Goal: Task Accomplishment & Management: Use online tool/utility

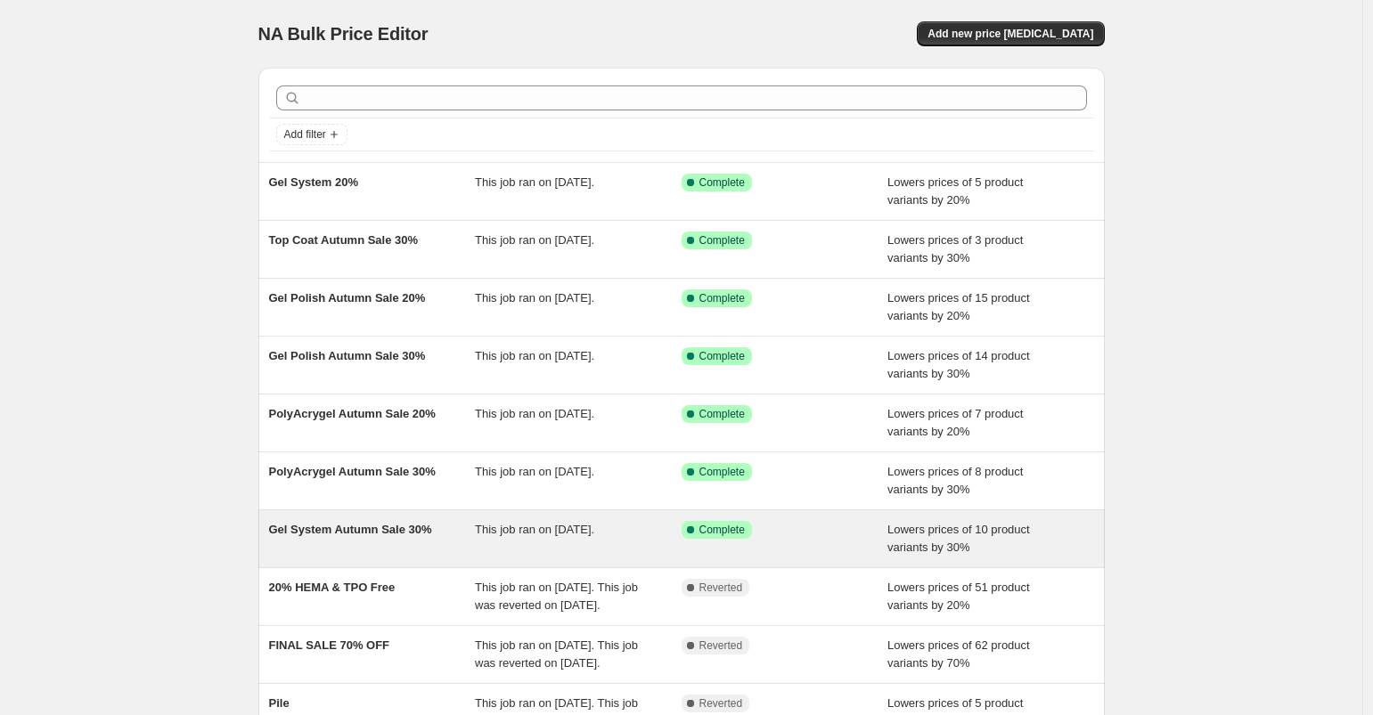
click at [371, 527] on span "Gel System Autumn Sale 30%" at bounding box center [350, 529] width 163 height 13
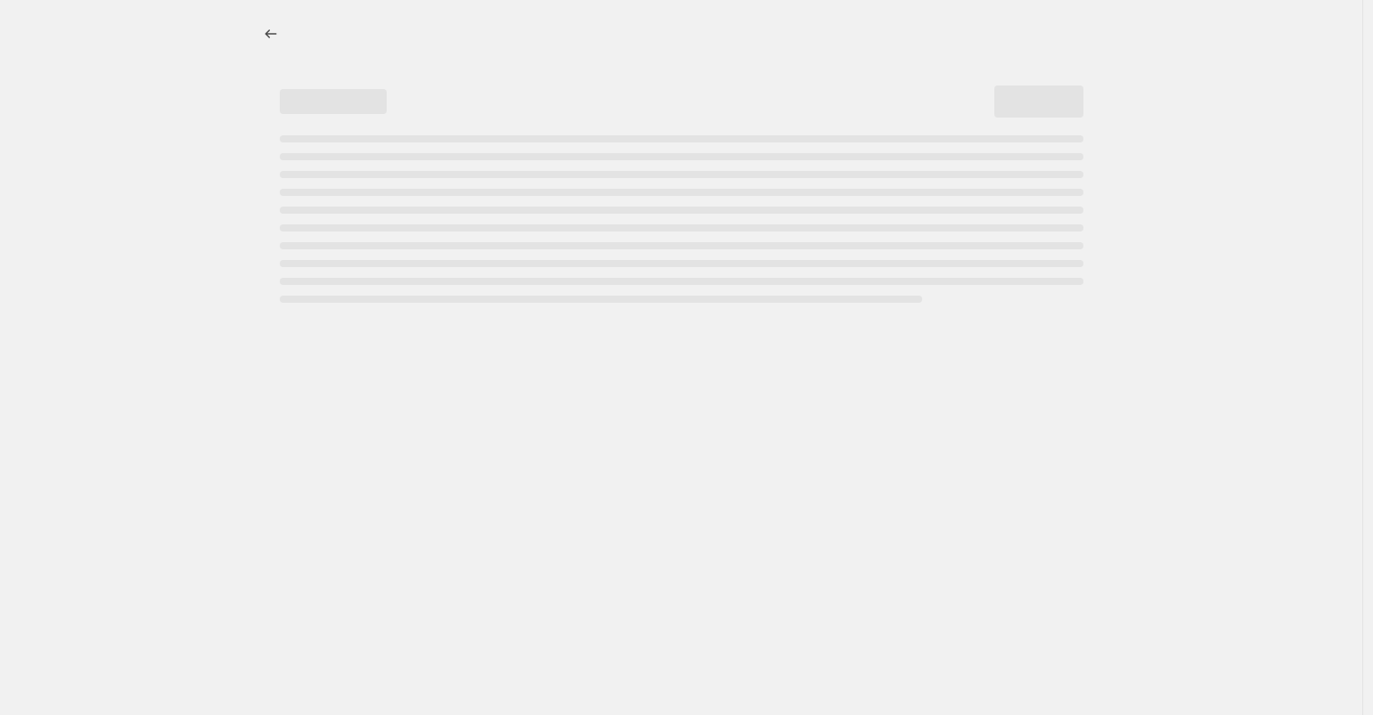
select select "percentage"
select select "inventory_quantity"
select select ">"
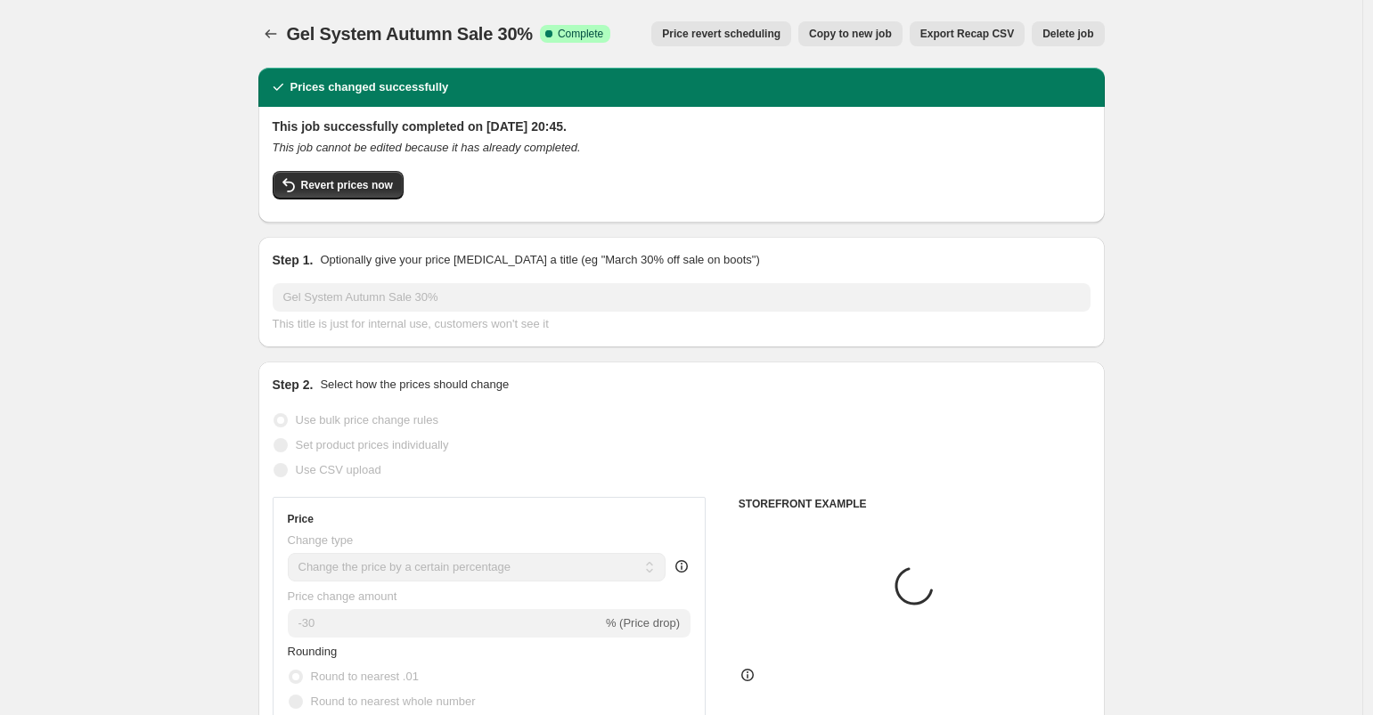
select select "collection"
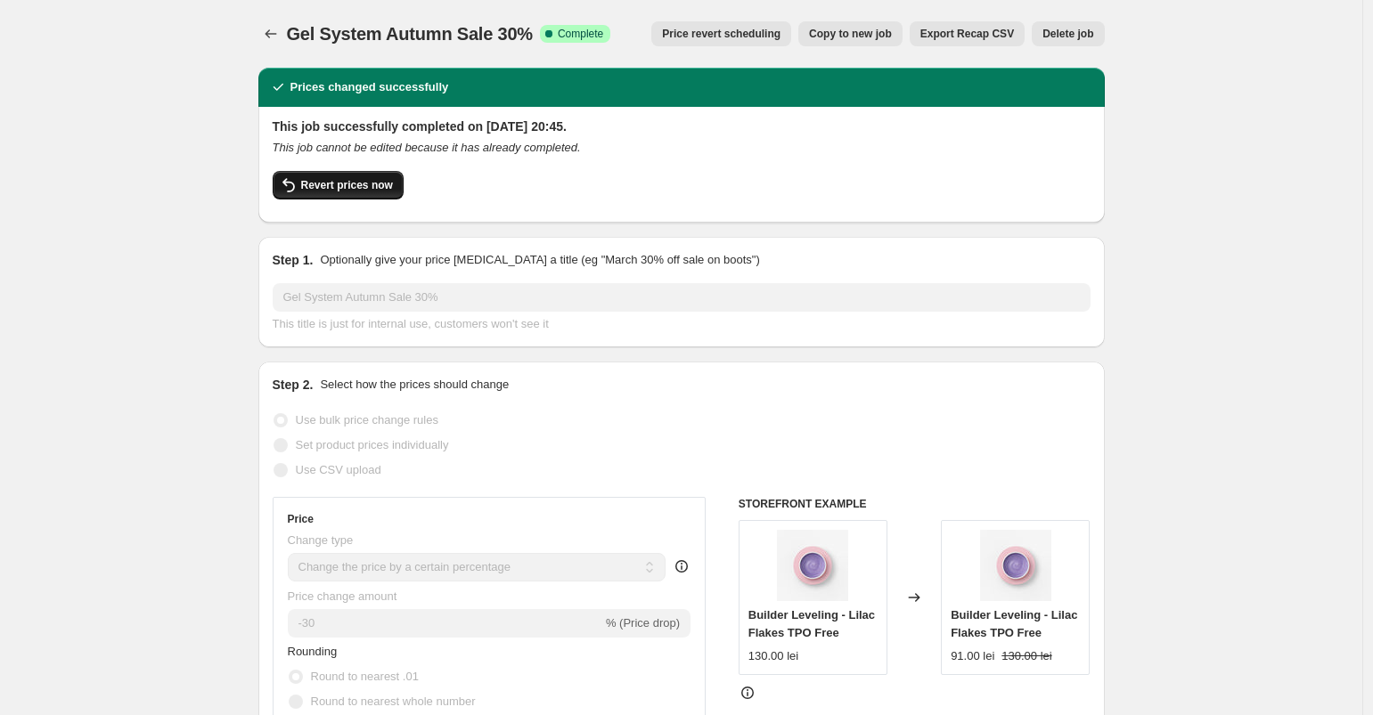
click at [292, 190] on icon "button" at bounding box center [288, 185] width 21 height 21
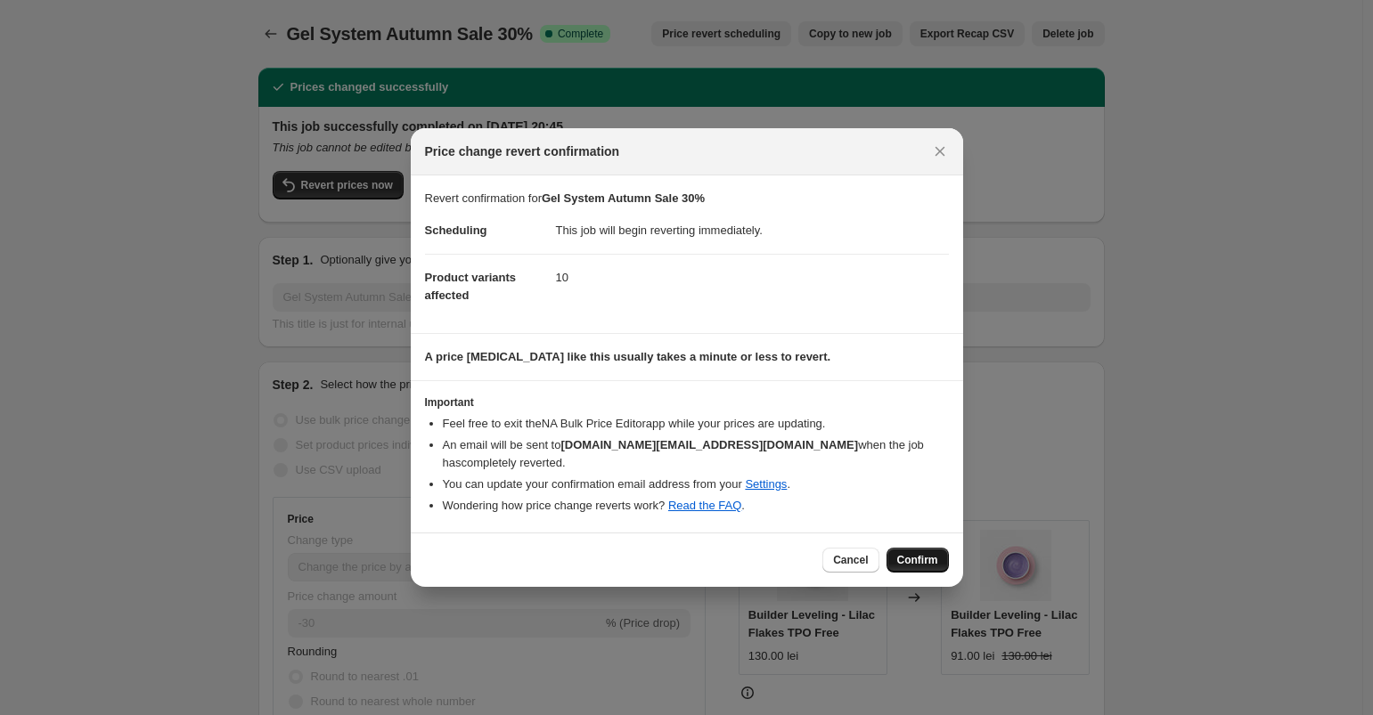
click at [935, 553] on span "Confirm" at bounding box center [917, 560] width 41 height 14
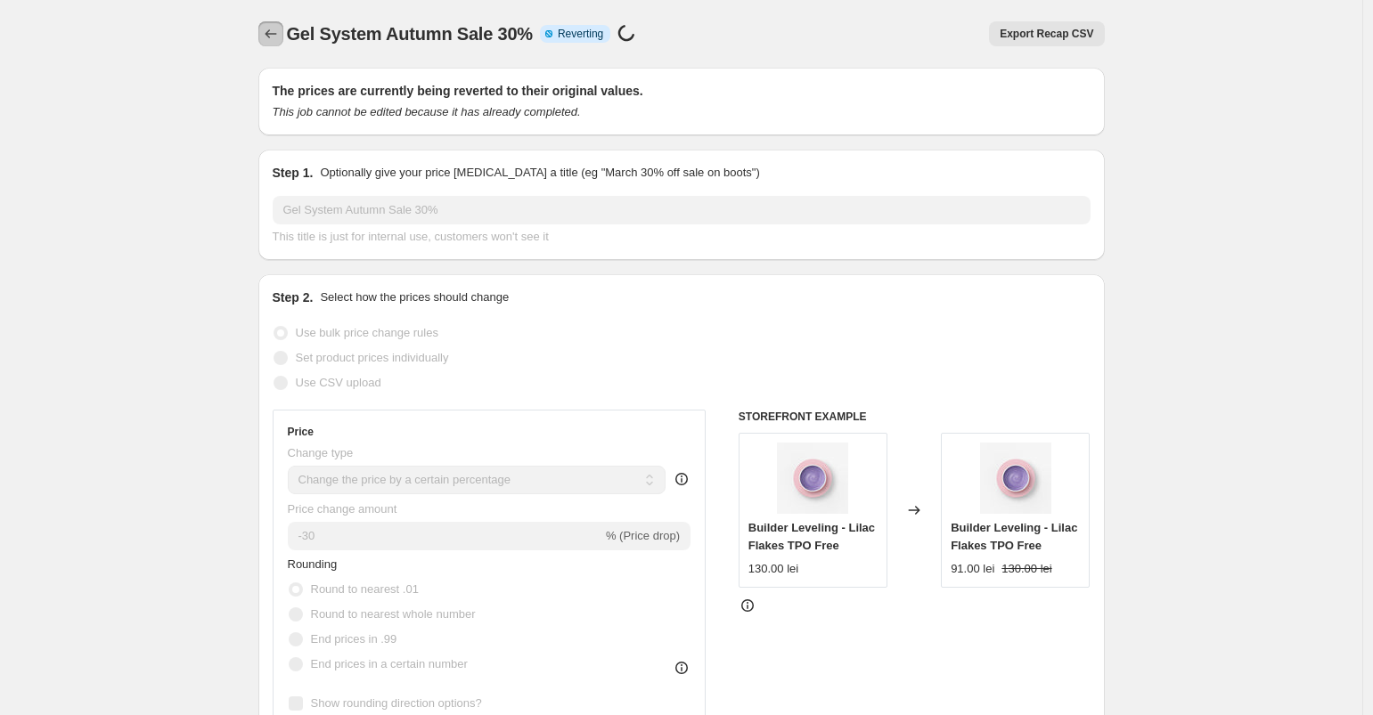
click at [276, 33] on icon "Price change jobs" at bounding box center [271, 34] width 18 height 18
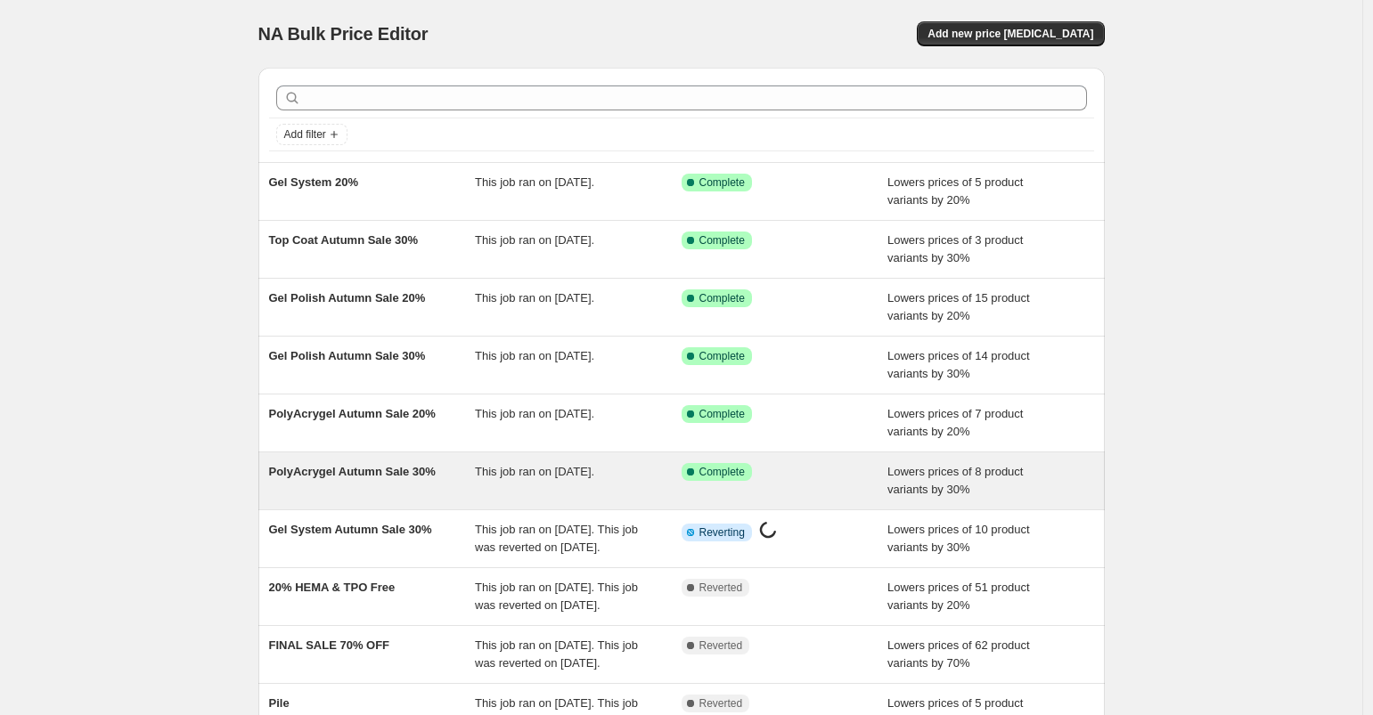
click at [594, 468] on span "This job ran on [DATE]." at bounding box center [534, 471] width 119 height 13
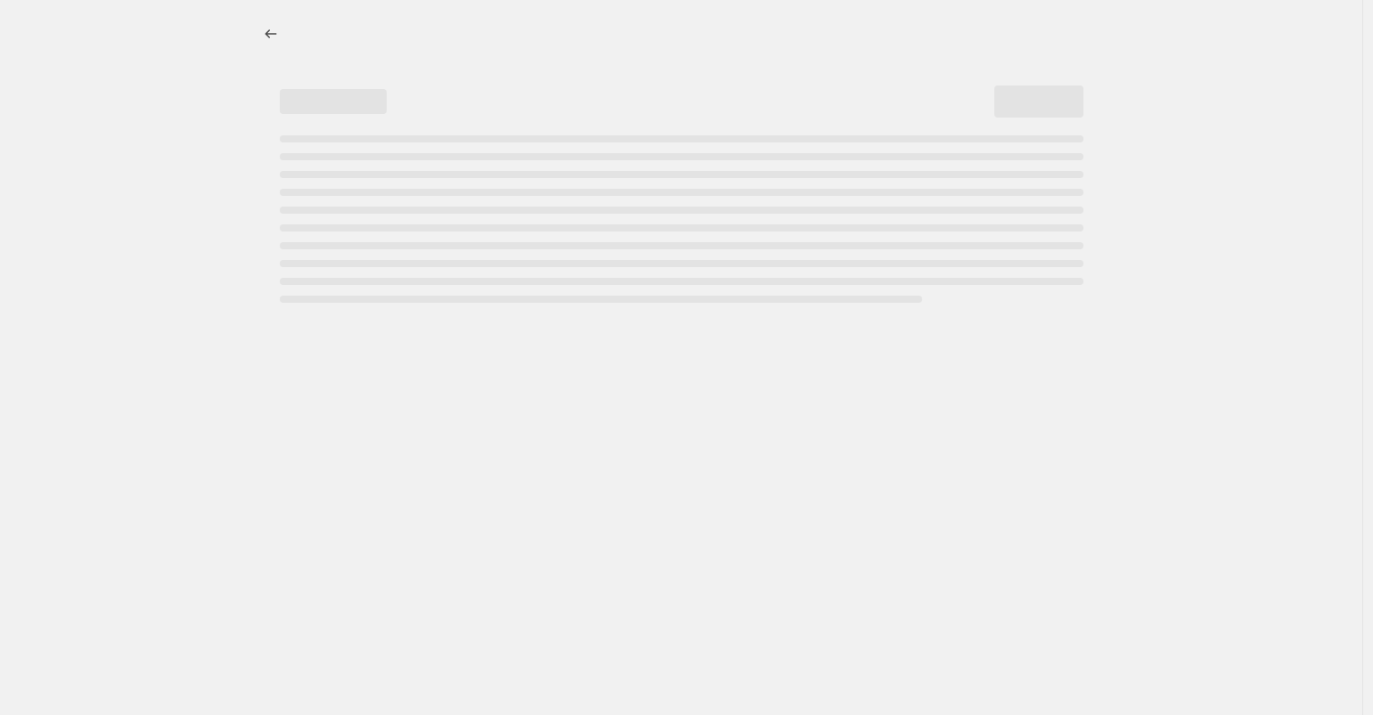
select select "percentage"
select select "collection"
select select "inventory_quantity"
select select ">"
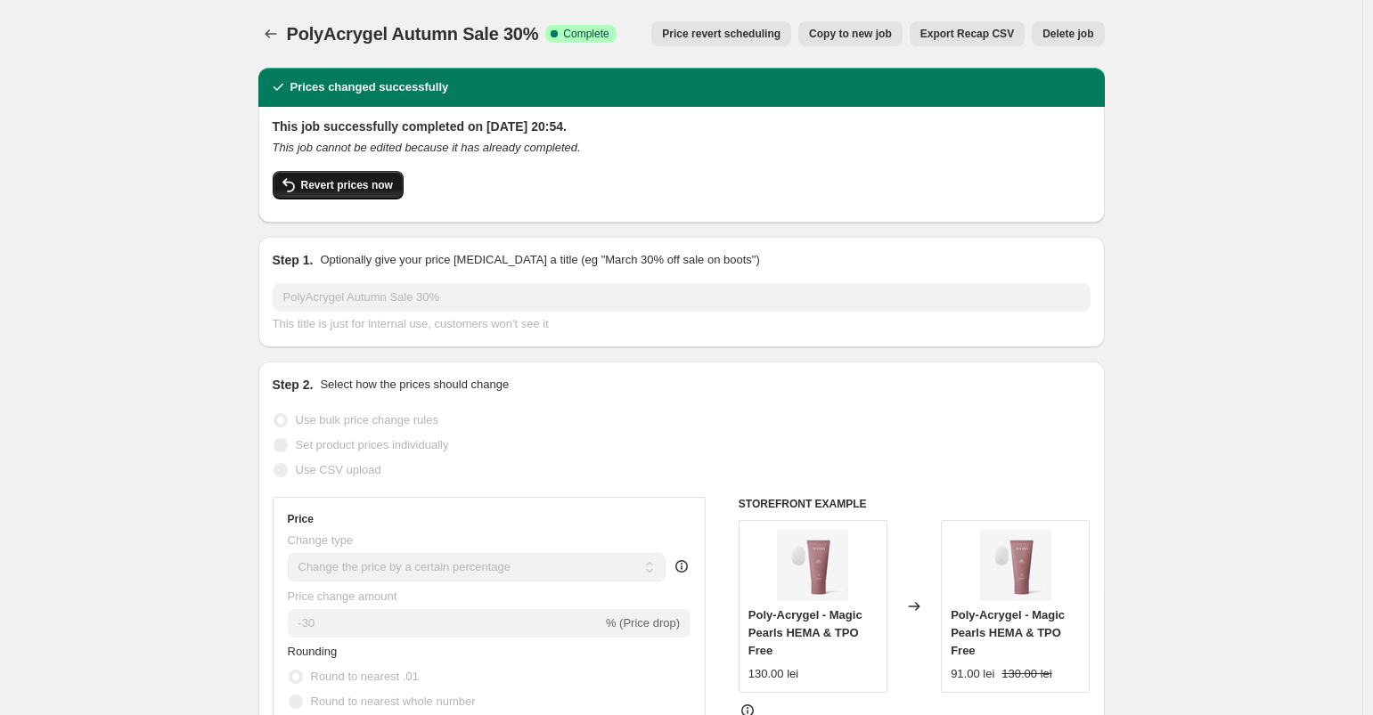
click at [340, 190] on span "Revert prices now" at bounding box center [347, 185] width 92 height 14
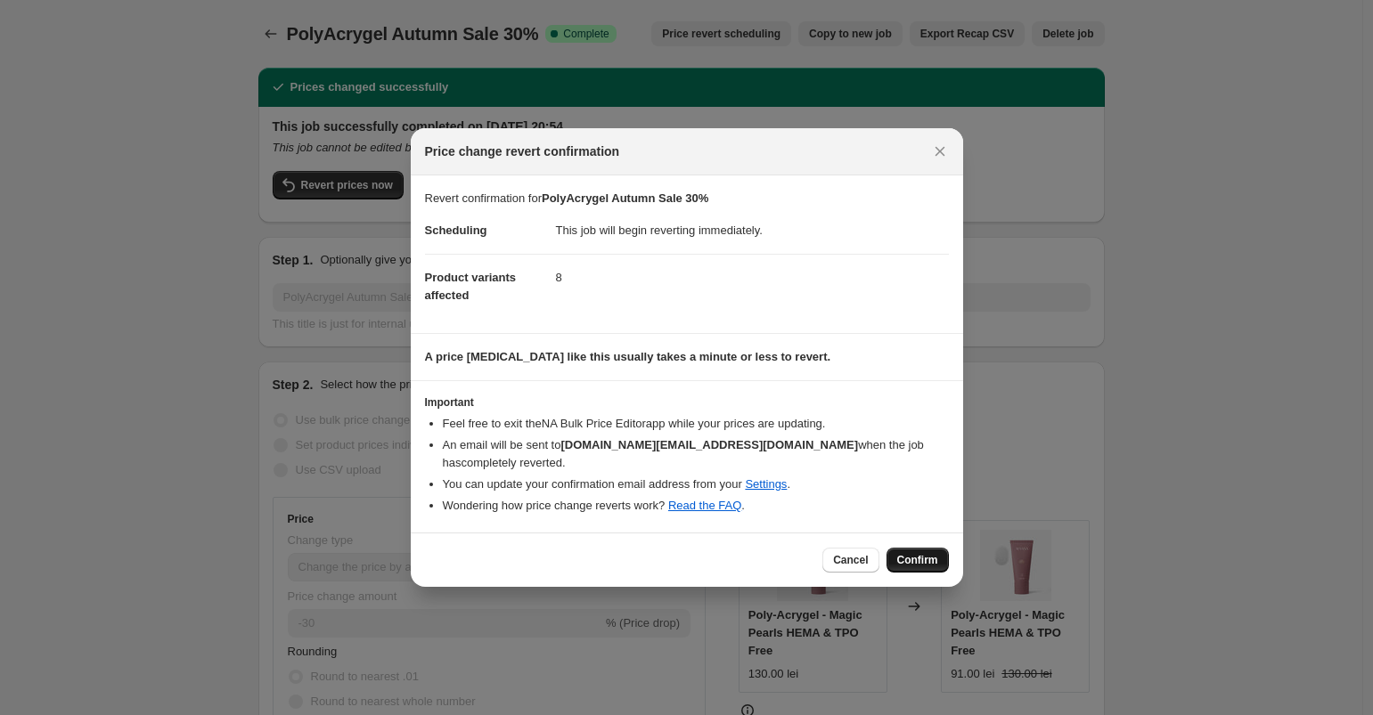
click at [910, 548] on button "Confirm" at bounding box center [917, 560] width 62 height 25
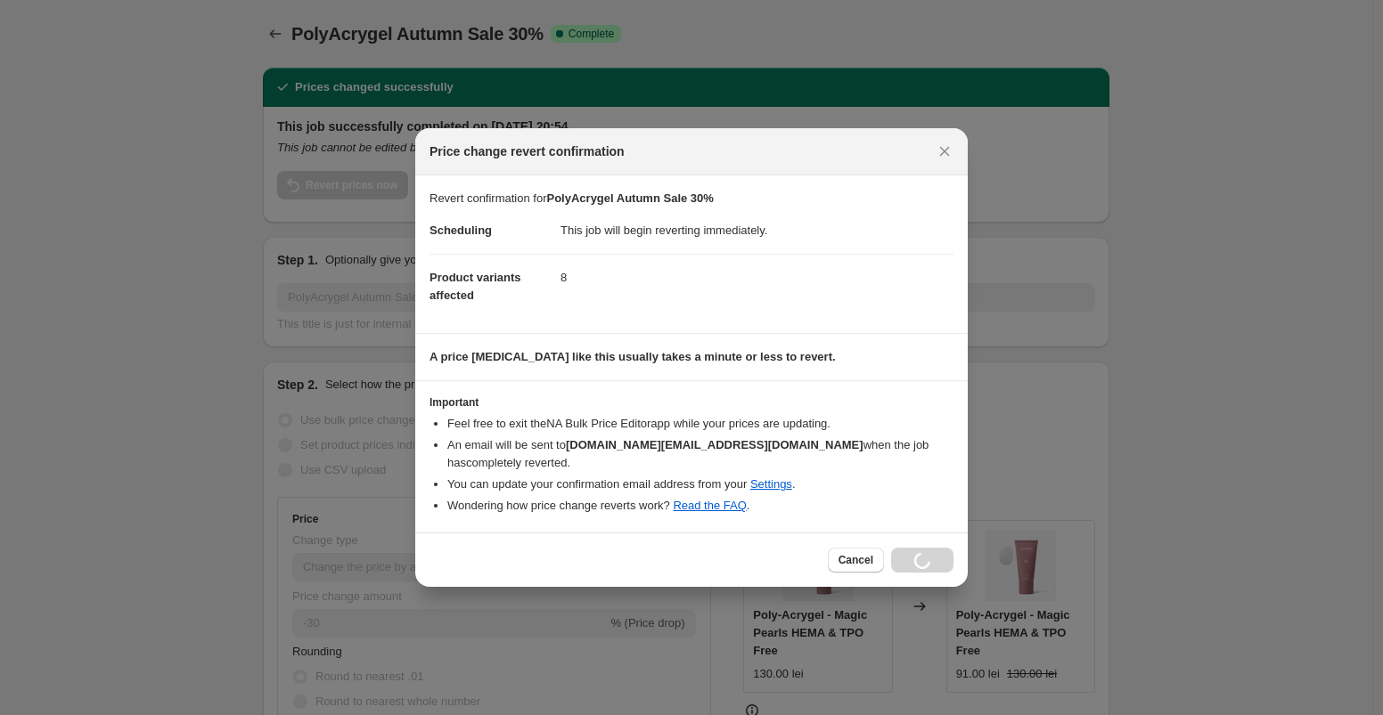
select select "percentage"
select select "collection"
select select "inventory_quantity"
select select ">"
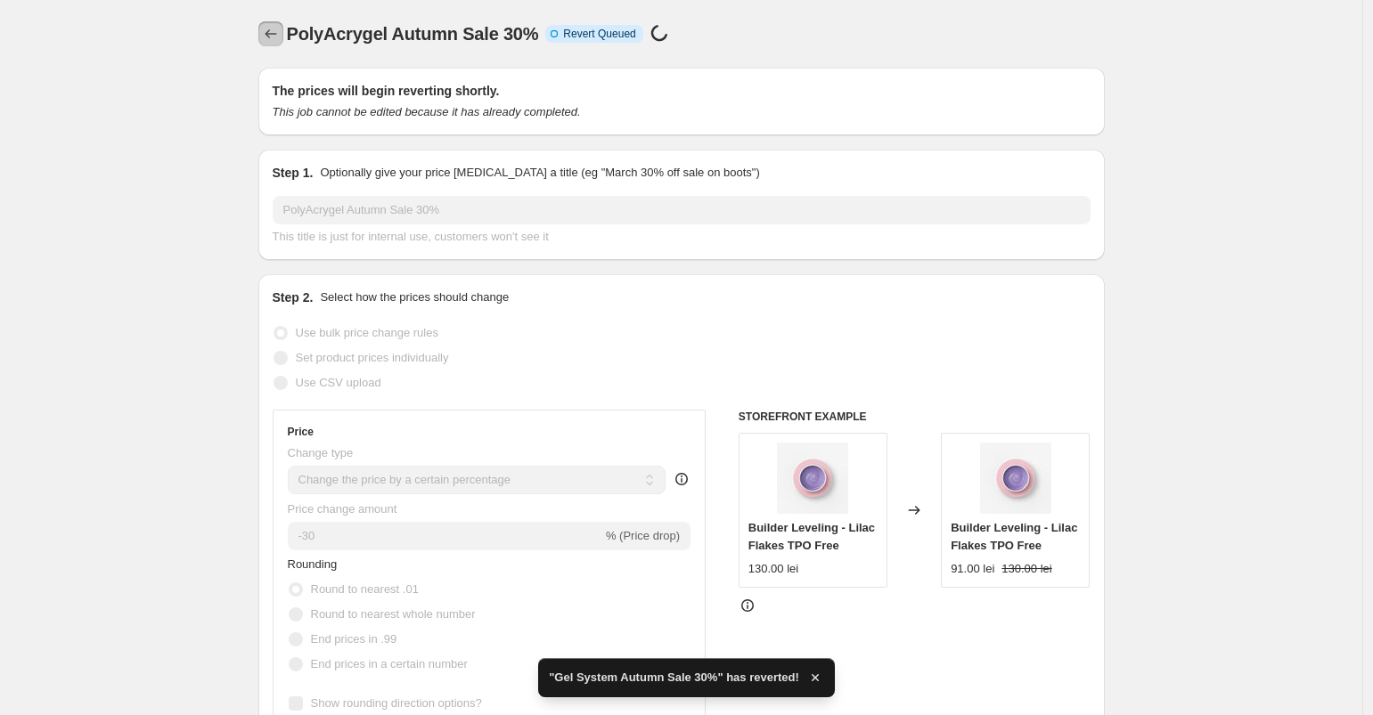
click at [271, 38] on icon "Price change jobs" at bounding box center [271, 34] width 18 height 18
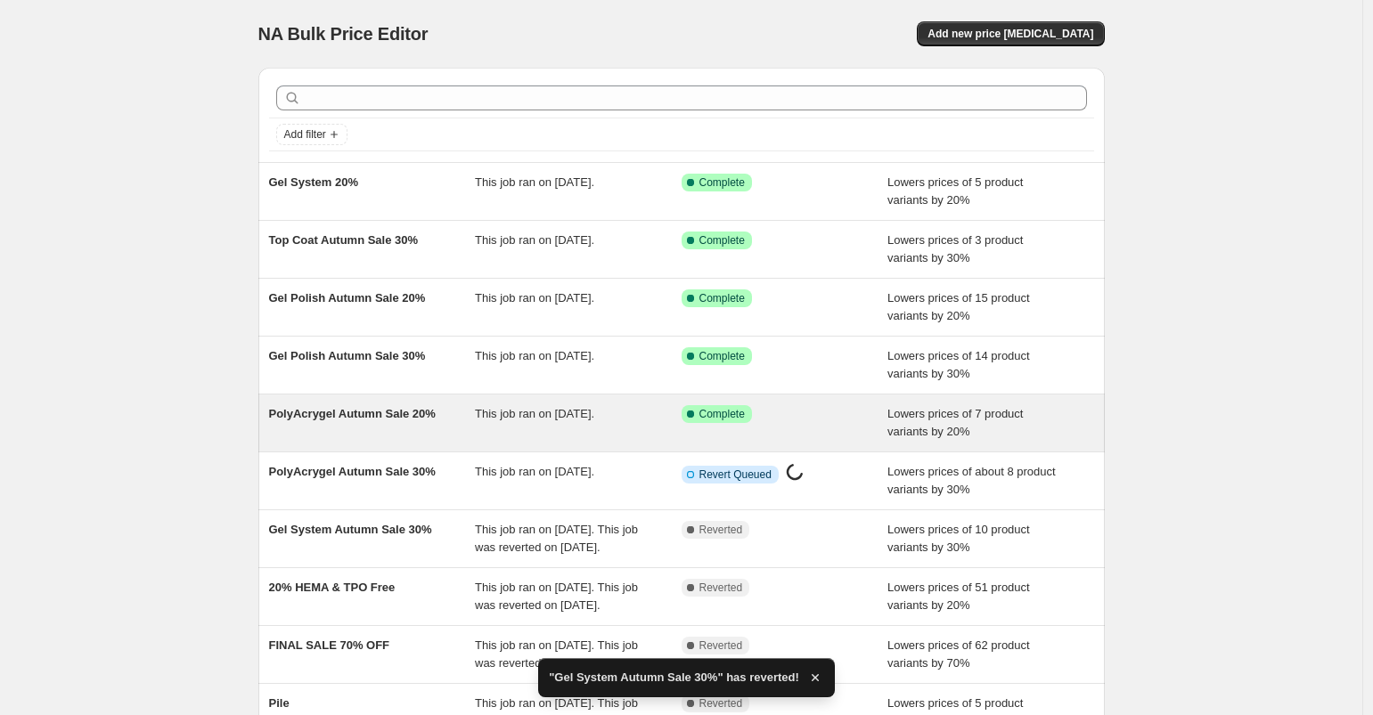
click at [476, 419] on div "PolyAcrygel Autumn Sale 20%" at bounding box center [372, 423] width 207 height 36
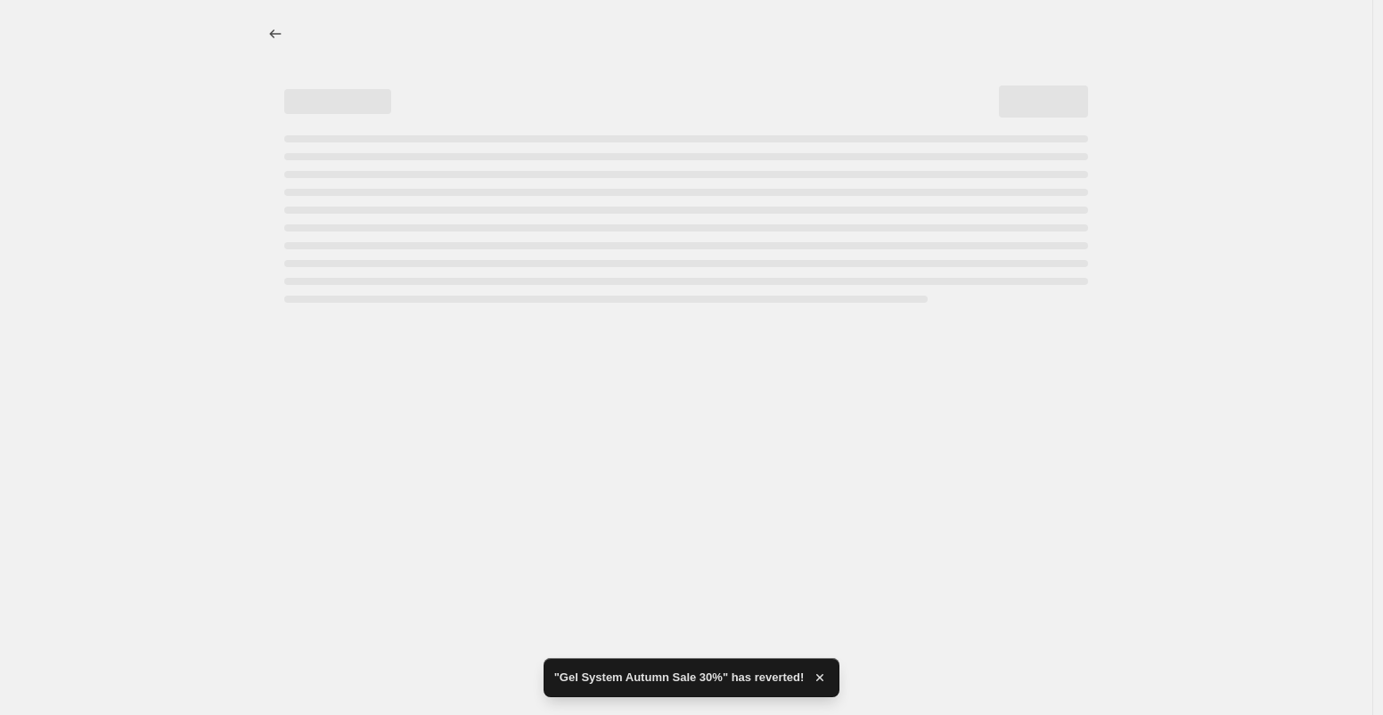
select select "percentage"
select select "collection"
select select "inventory_quantity"
select select "<"
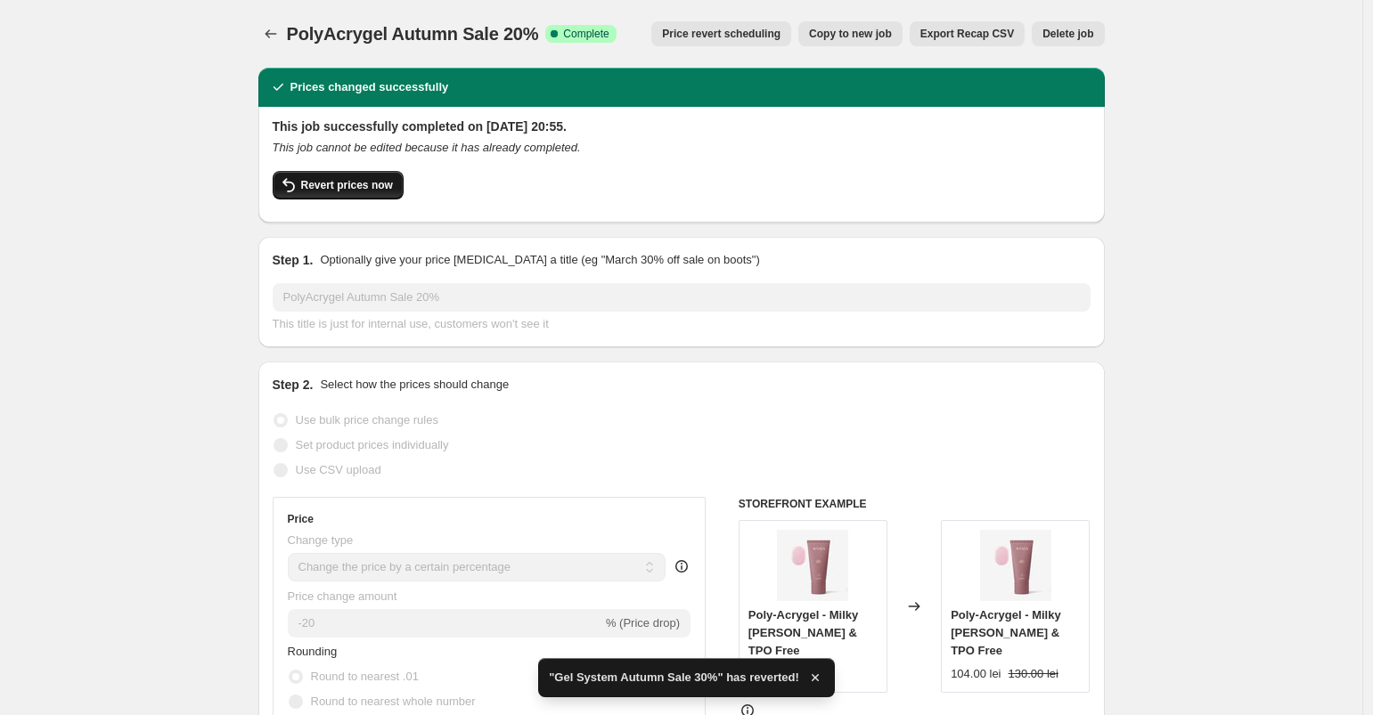
click at [347, 180] on span "Revert prices now" at bounding box center [347, 185] width 92 height 14
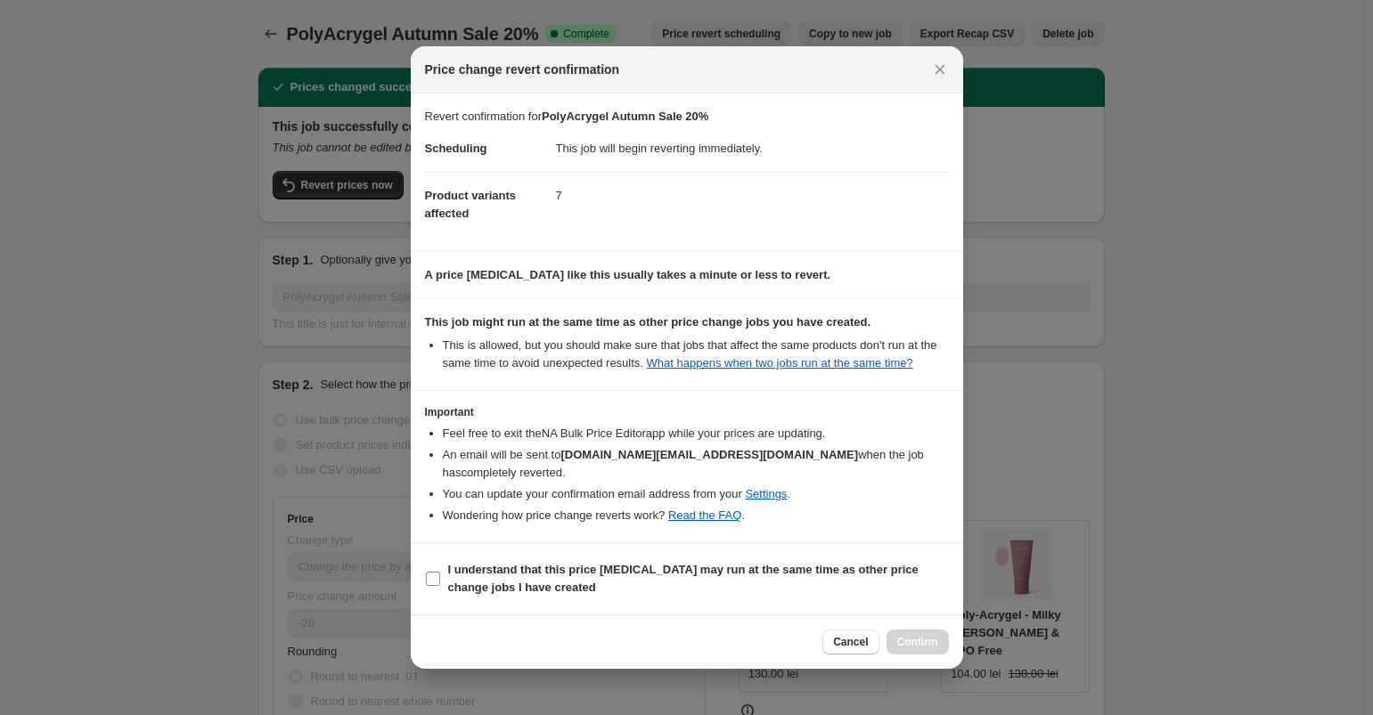
click at [682, 581] on span "I understand that this price [MEDICAL_DATA] may run at the same time as other p…" at bounding box center [698, 579] width 501 height 36
click at [440, 581] on input "I understand that this price [MEDICAL_DATA] may run at the same time as other p…" at bounding box center [433, 579] width 14 height 14
checkbox input "true"
click at [928, 633] on button "Confirm" at bounding box center [917, 642] width 62 height 25
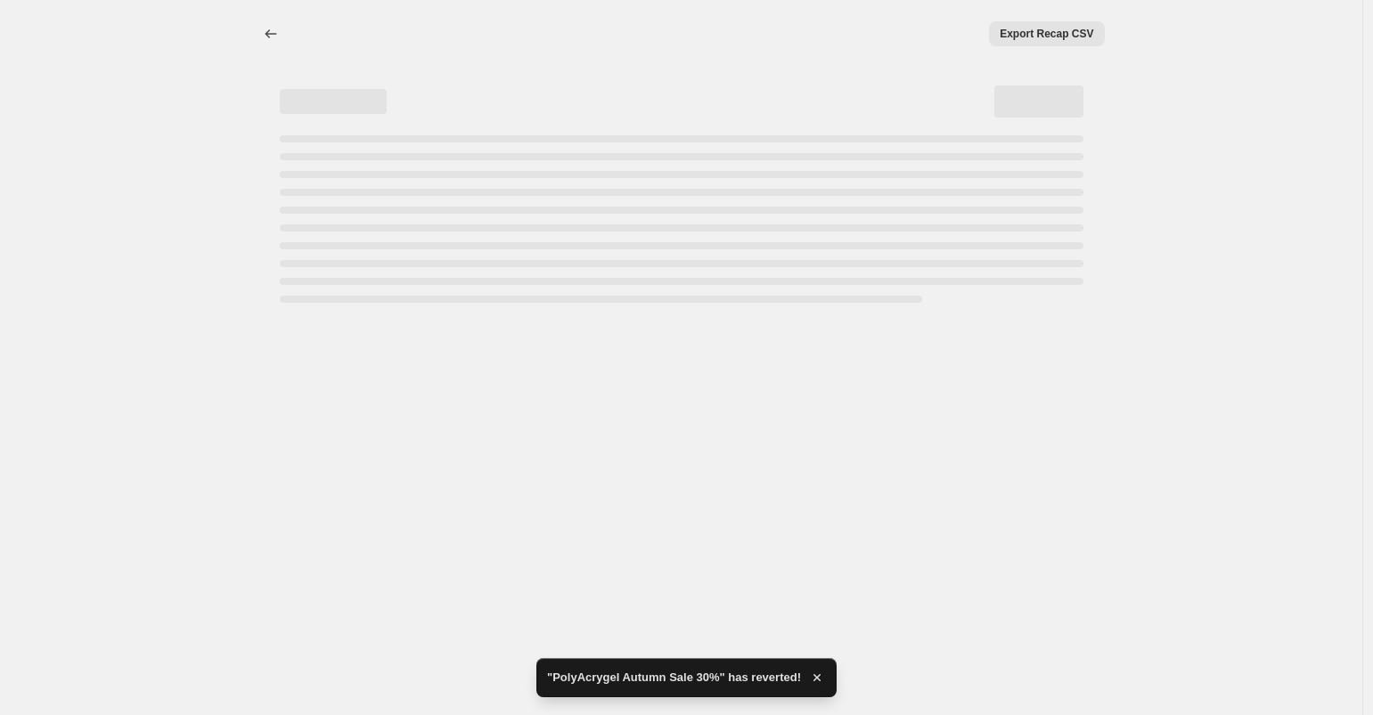
select select "percentage"
select select "collection"
select select "inventory_quantity"
select select "<"
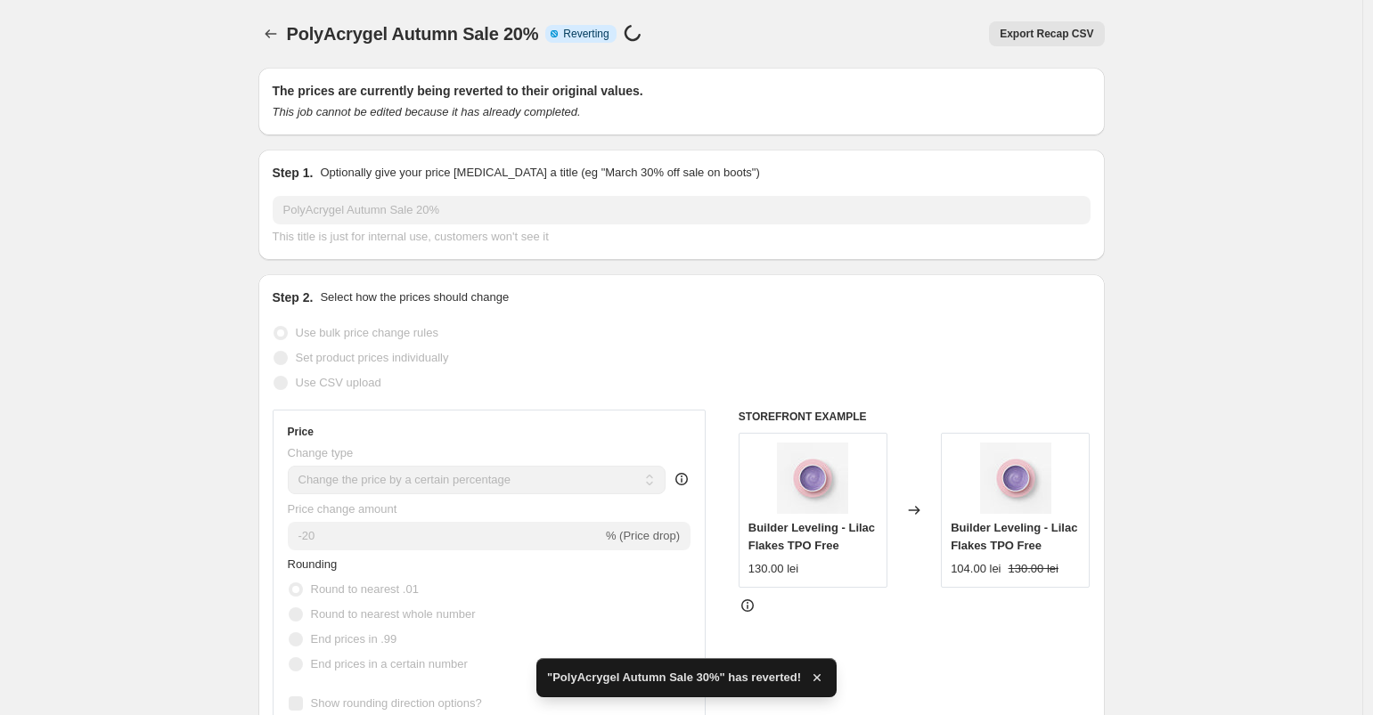
click at [269, 47] on div "PolyAcrygel Autumn Sale 20%. This page is ready PolyAcrygel Autumn Sale 20% Inf…" at bounding box center [681, 34] width 846 height 68
click at [277, 37] on icon "Price change jobs" at bounding box center [271, 34] width 18 height 18
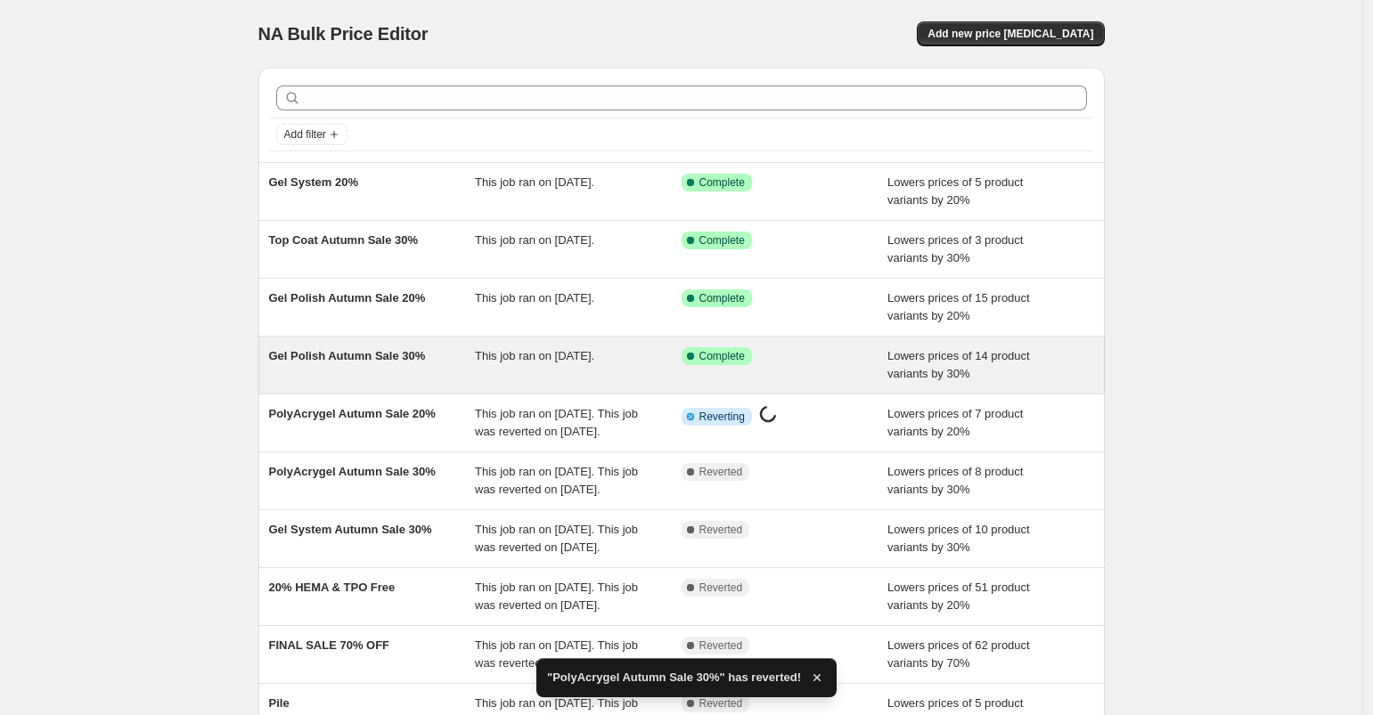
click at [633, 374] on div "This job ran on [DATE]." at bounding box center [578, 365] width 207 height 36
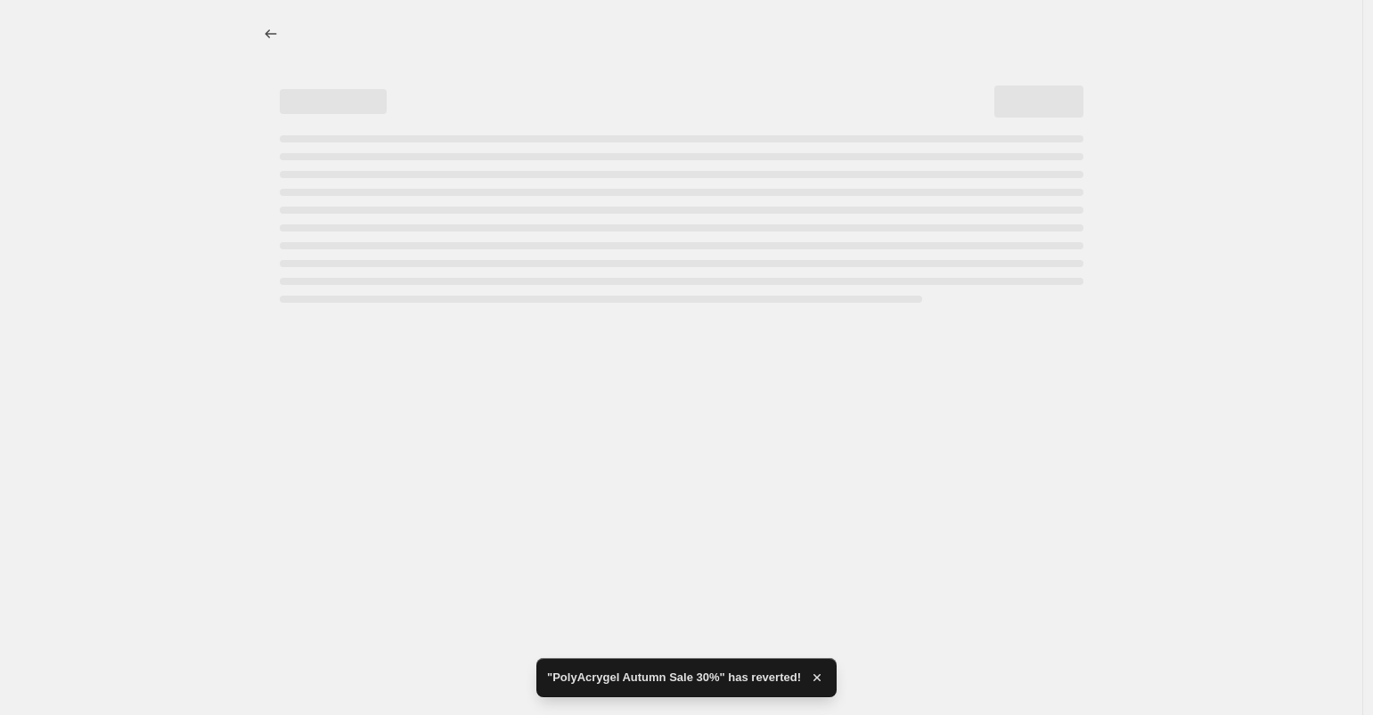
select select "percentage"
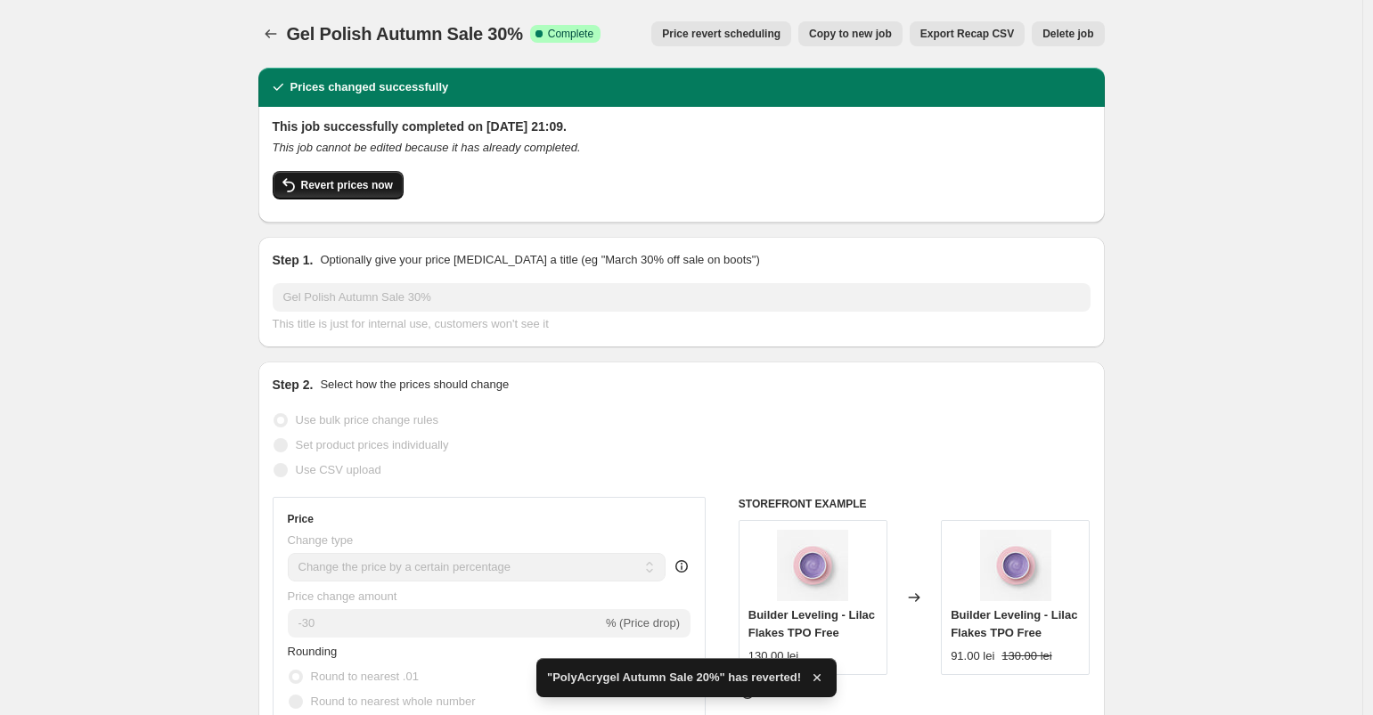
click at [379, 192] on span "Revert prices now" at bounding box center [347, 185] width 92 height 14
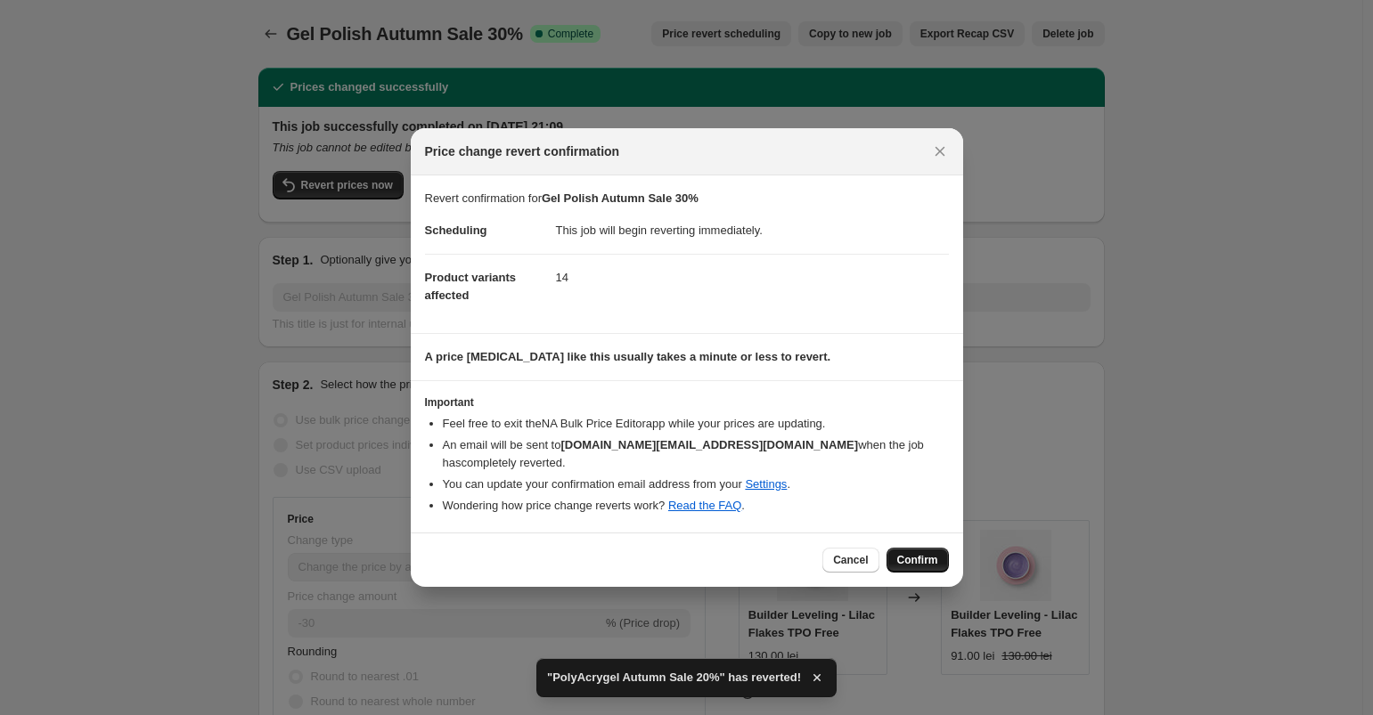
click at [935, 562] on button "Confirm" at bounding box center [917, 560] width 62 height 25
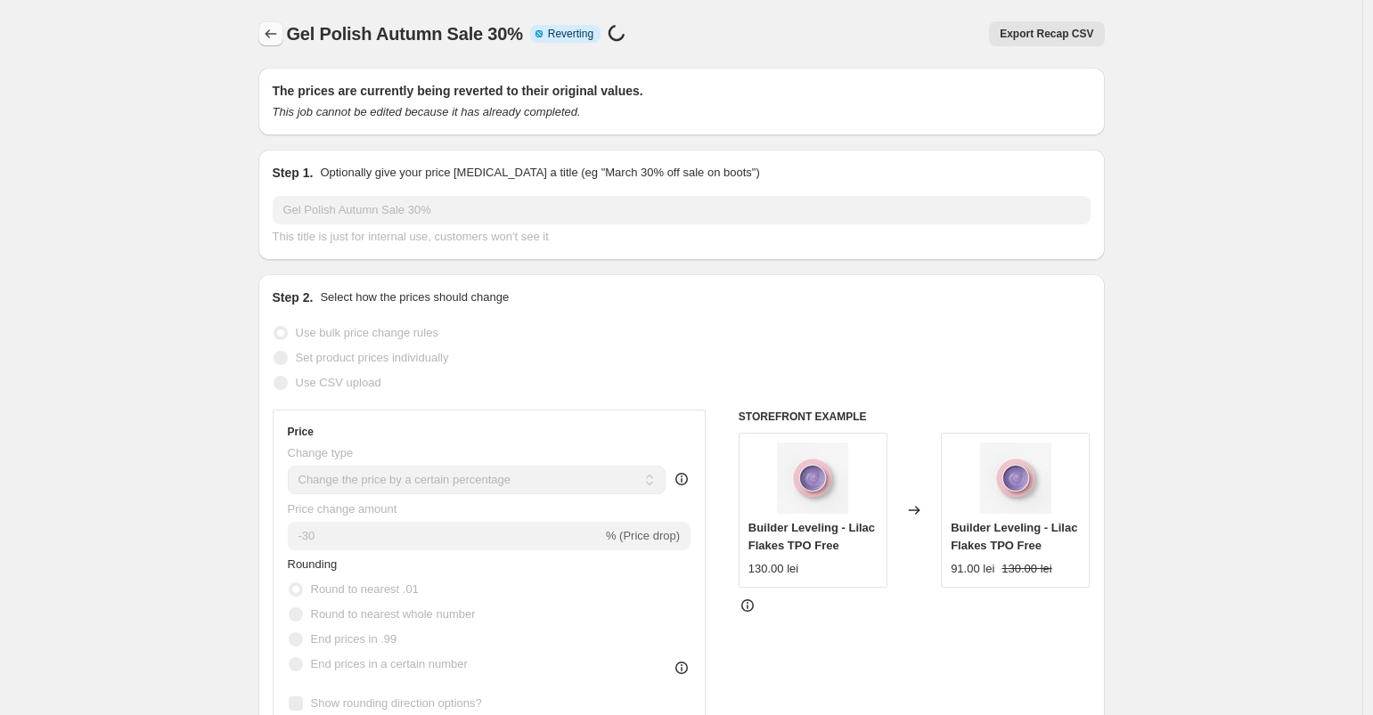
click at [277, 29] on icon "Price change jobs" at bounding box center [271, 34] width 18 height 18
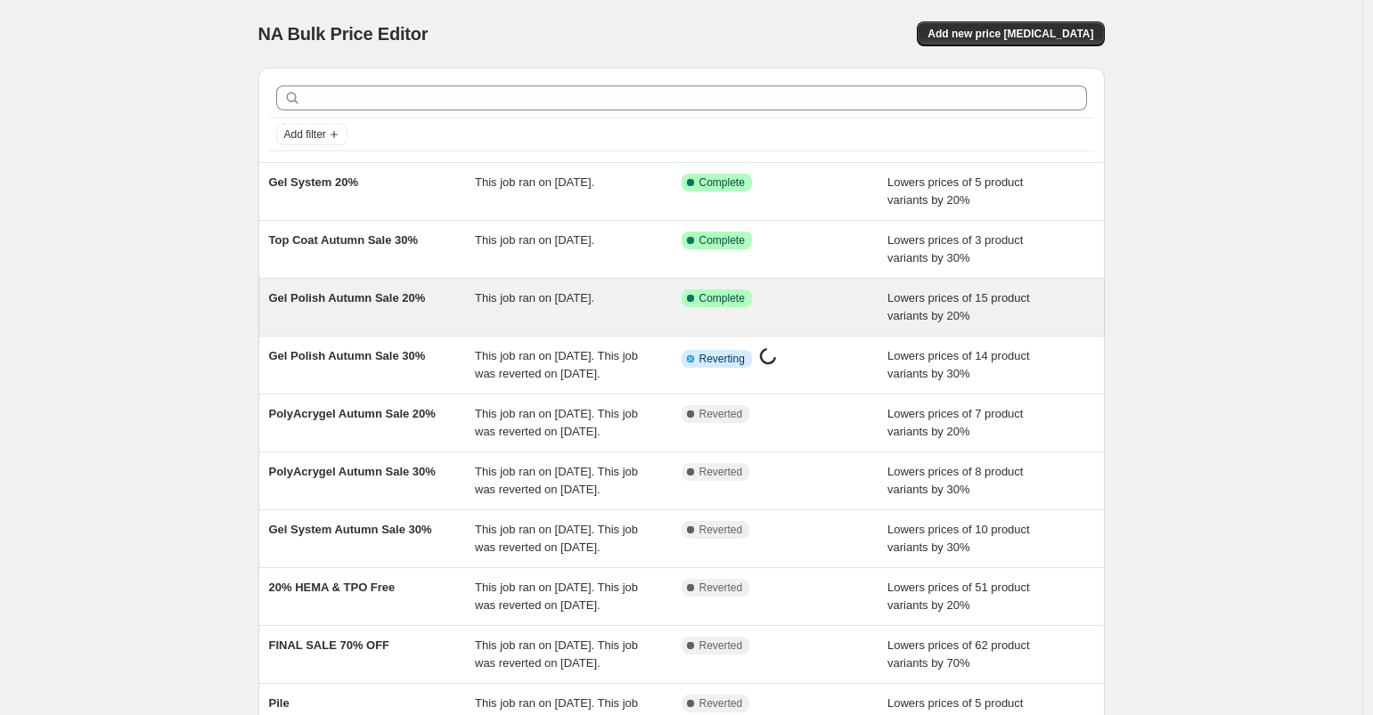
click at [612, 290] on div "Gel Polish Autumn Sale 20% This job ran on [DATE]. Success Complete Complete Lo…" at bounding box center [681, 307] width 846 height 57
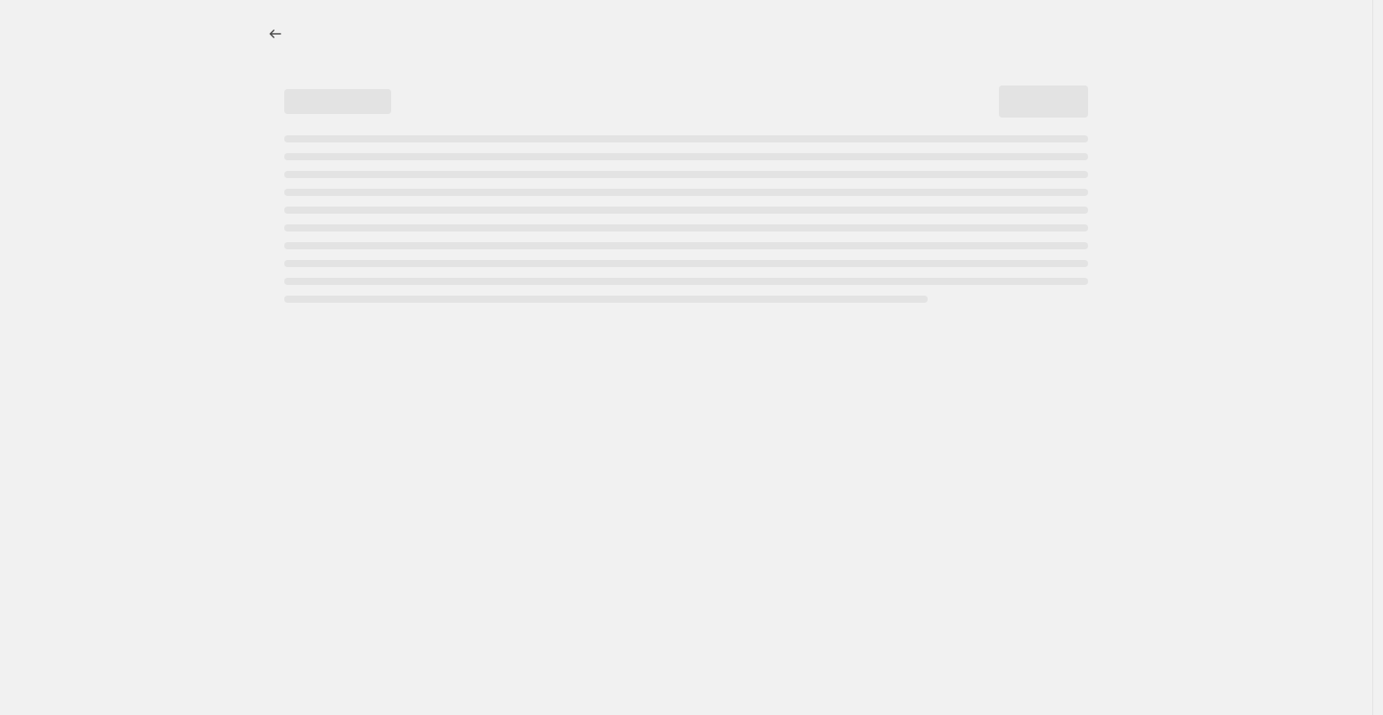
select select "percentage"
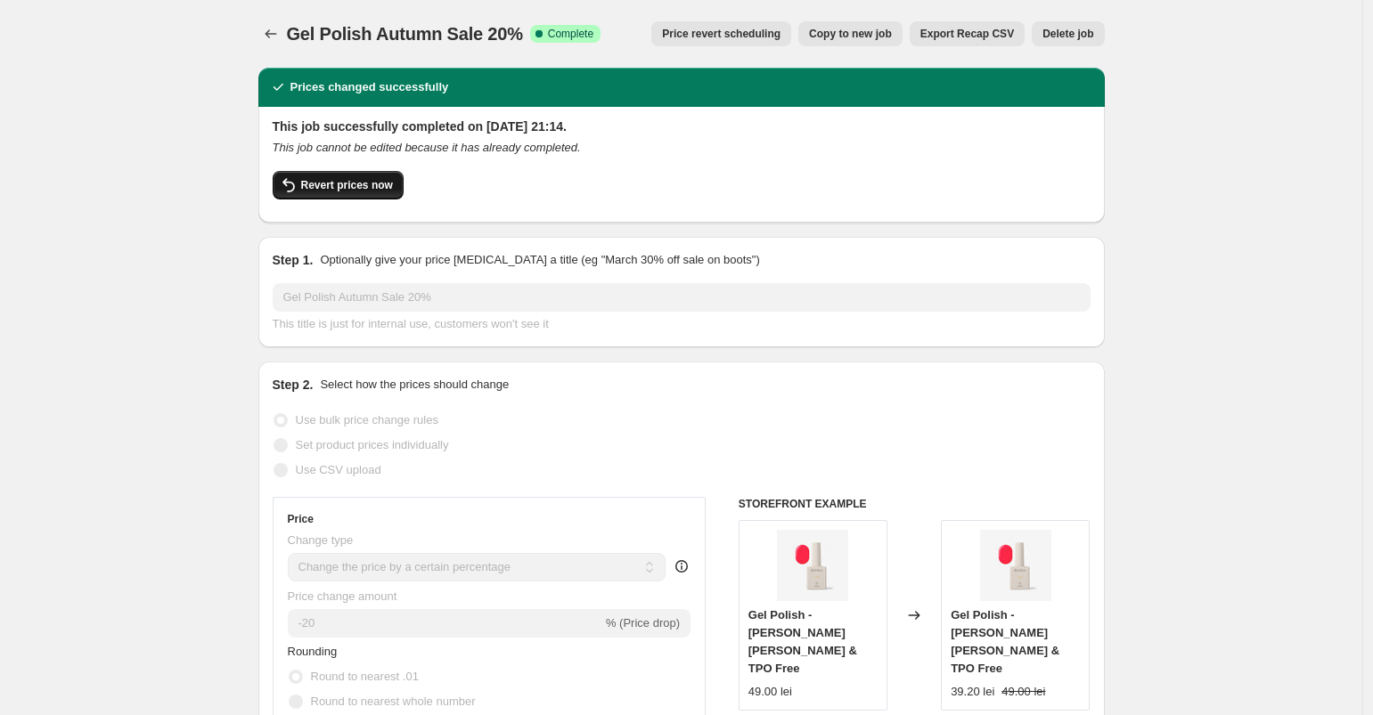
click at [330, 192] on span "Revert prices now" at bounding box center [347, 185] width 92 height 14
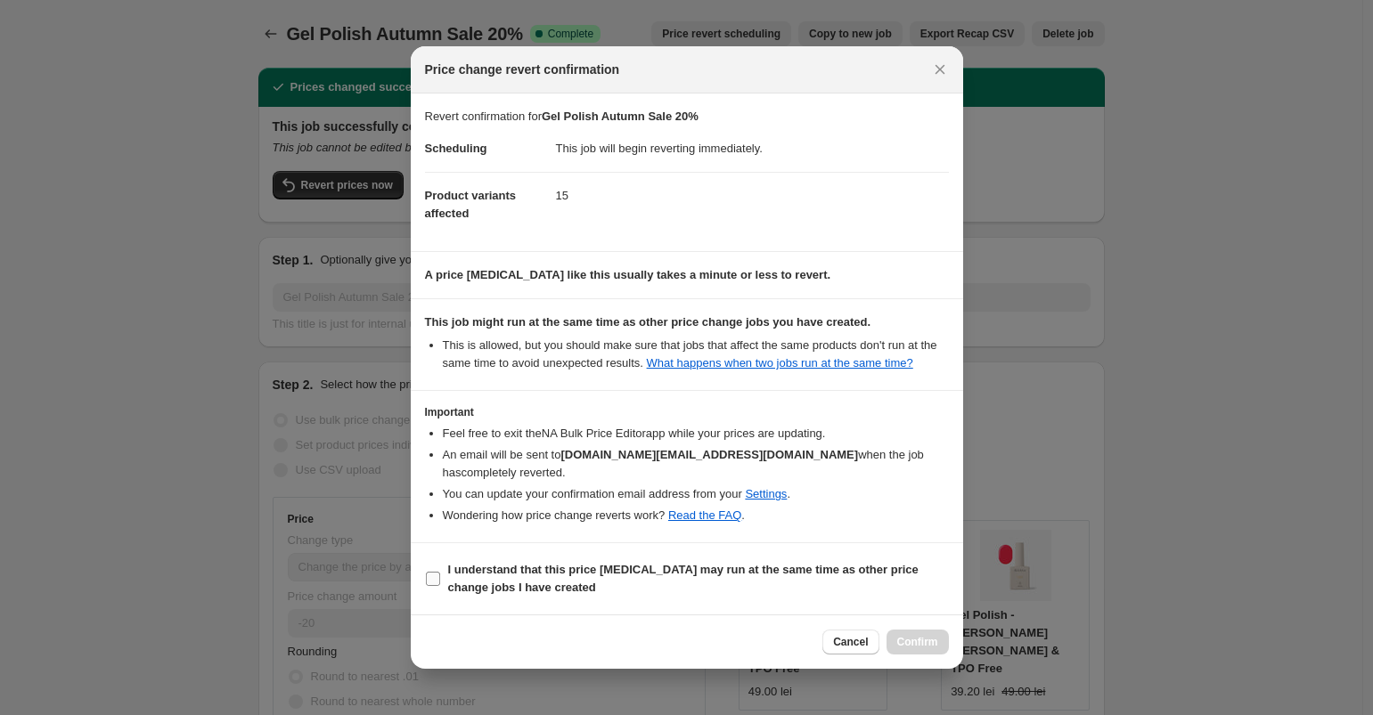
click at [661, 585] on span "I understand that this price [MEDICAL_DATA] may run at the same time as other p…" at bounding box center [698, 579] width 501 height 36
click at [440, 585] on input "I understand that this price [MEDICAL_DATA] may run at the same time as other p…" at bounding box center [433, 579] width 14 height 14
checkbox input "true"
click at [907, 643] on span "Confirm" at bounding box center [917, 642] width 41 height 14
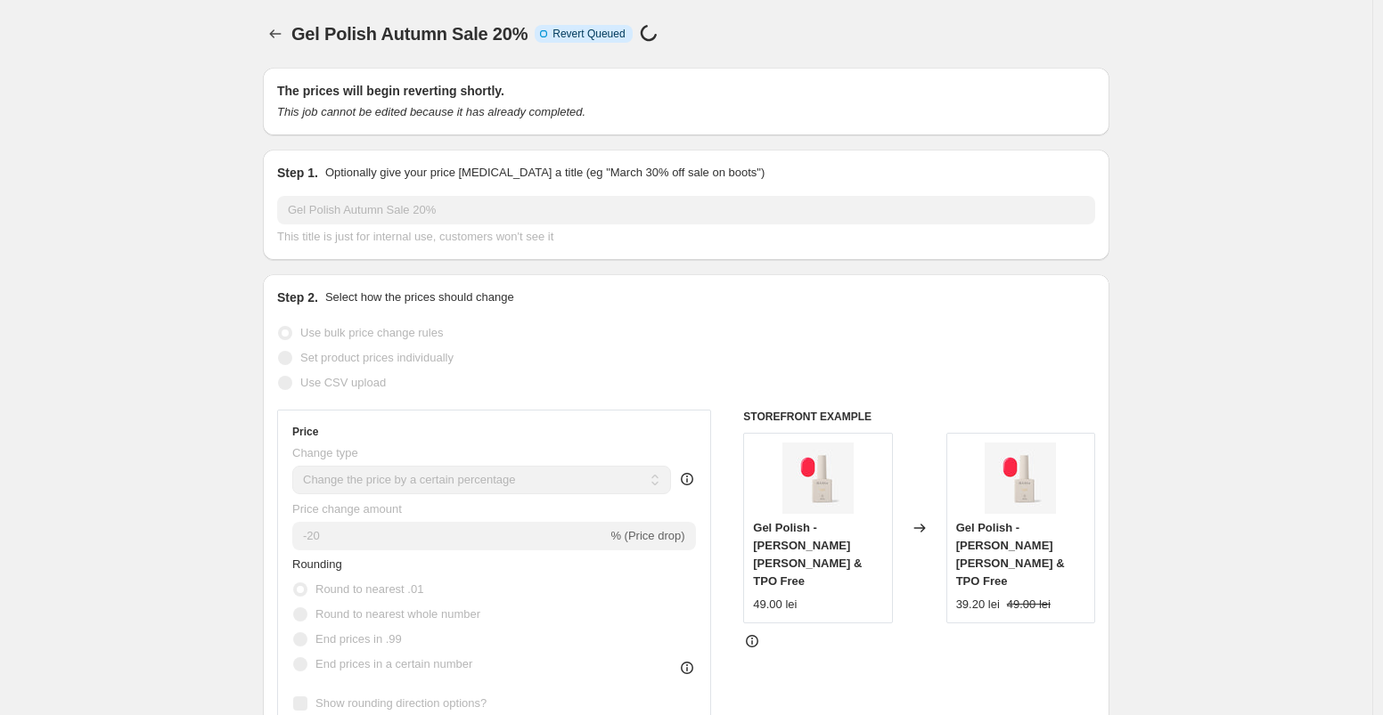
select select "percentage"
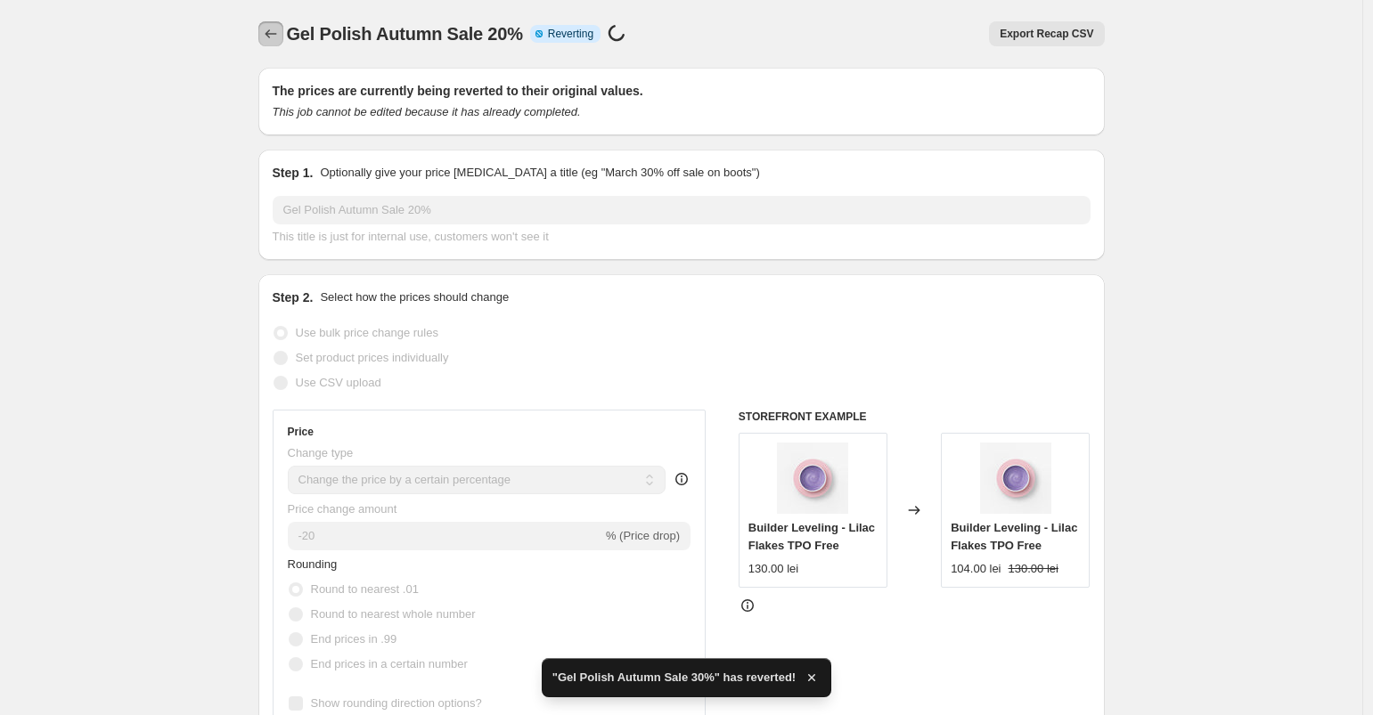
click at [273, 35] on icon "Price change jobs" at bounding box center [271, 33] width 12 height 9
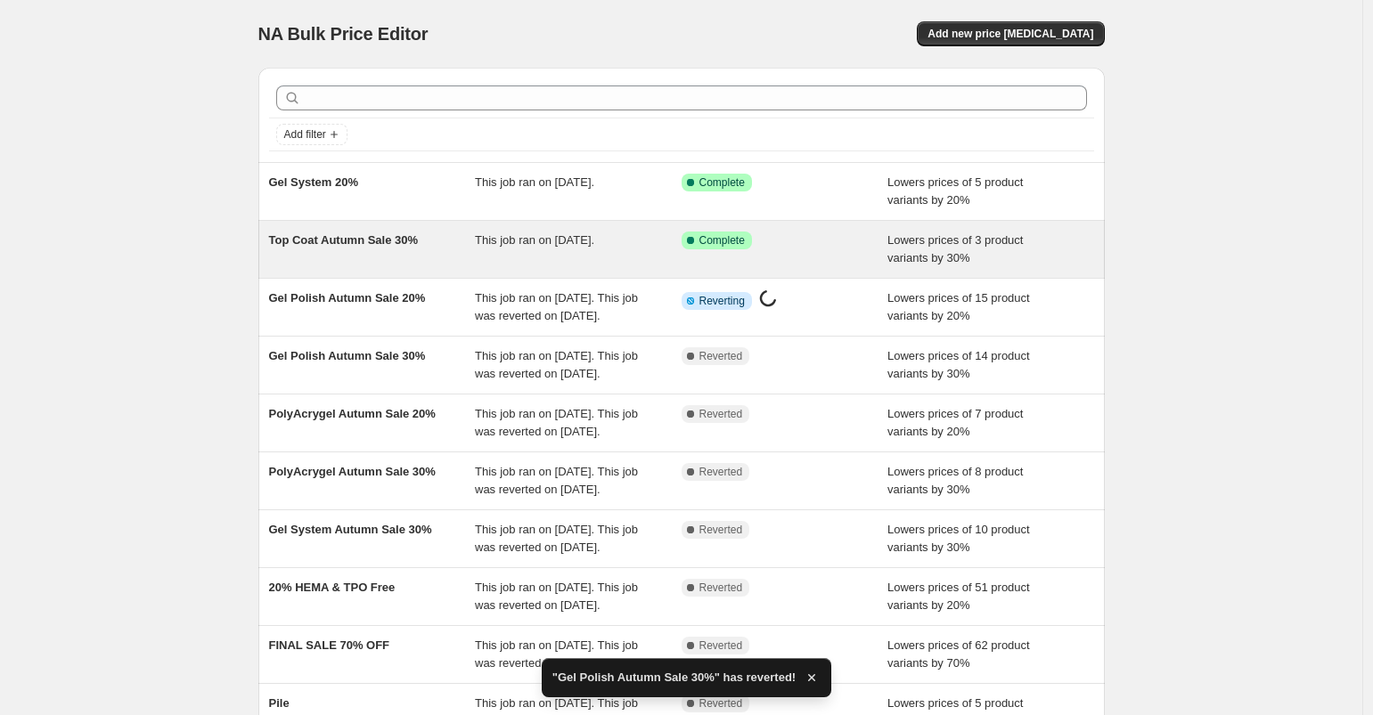
click at [583, 249] on div "This job ran on [DATE]." at bounding box center [578, 250] width 207 height 36
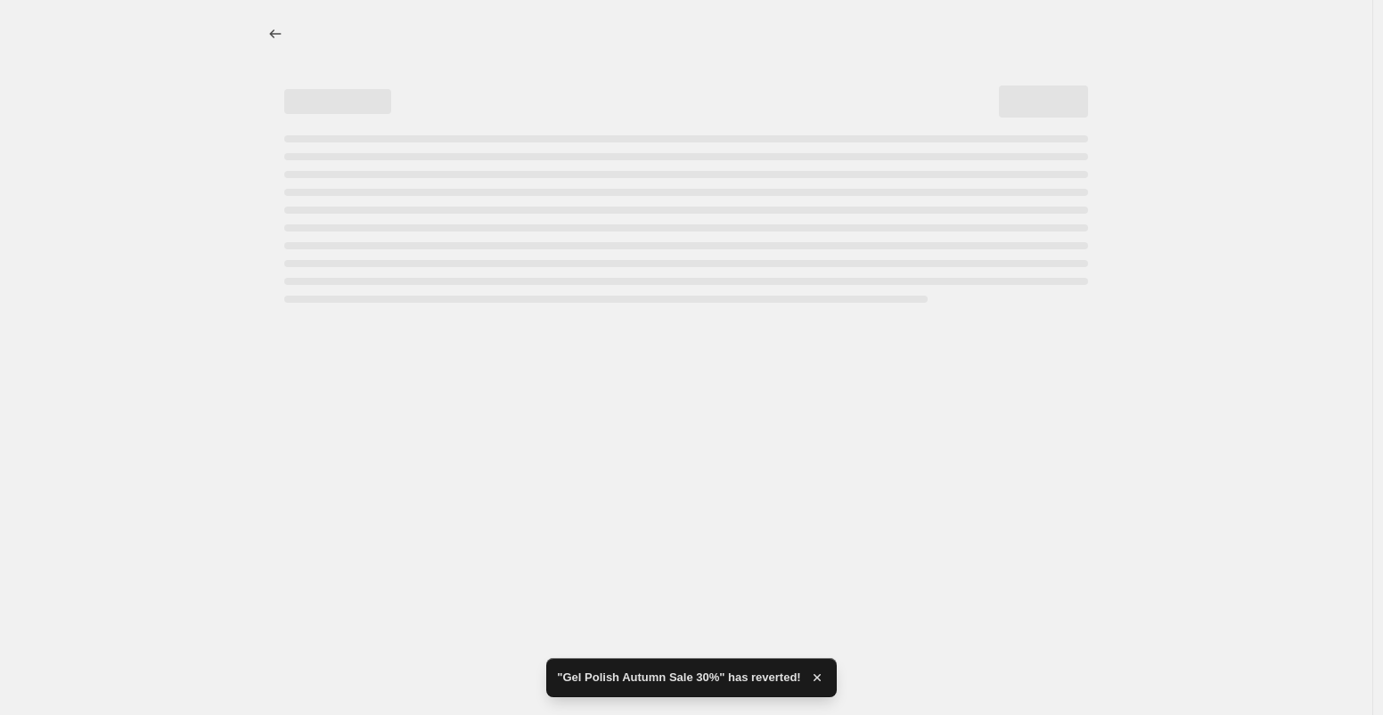
select select "percentage"
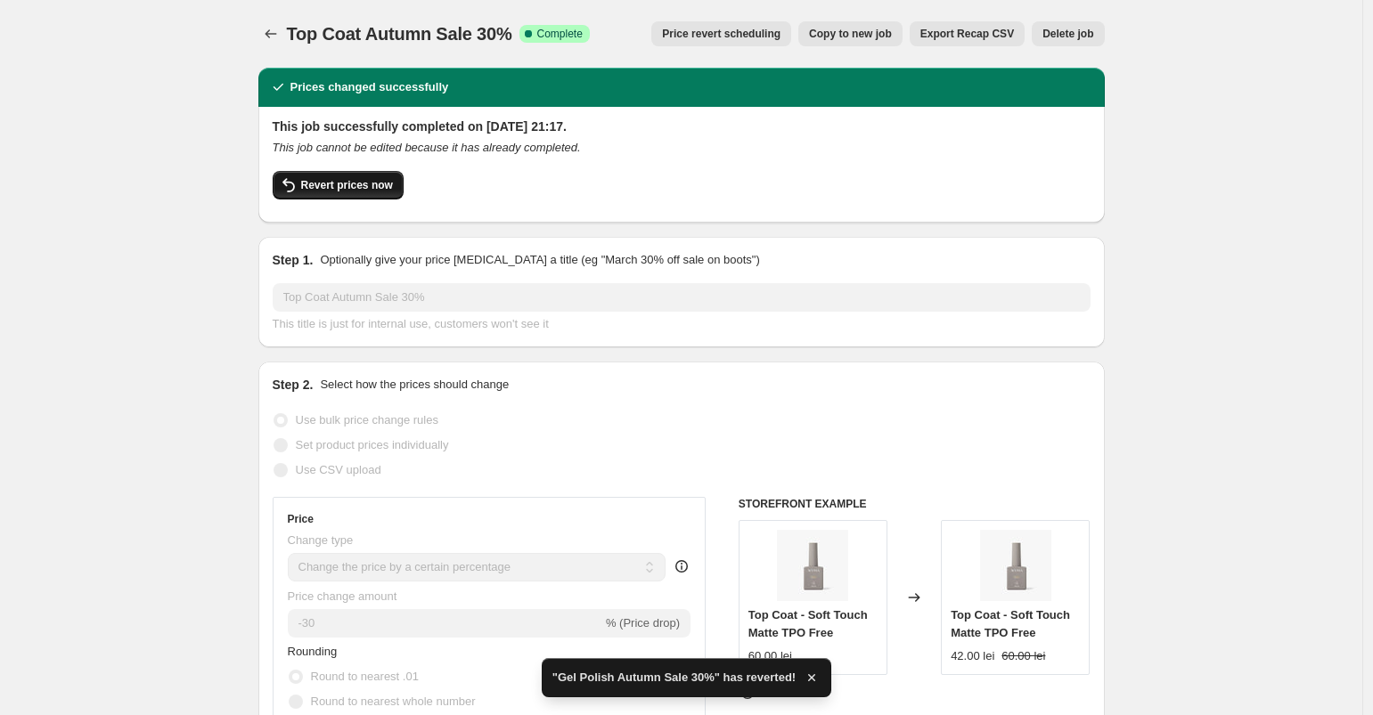
click at [321, 192] on span "Revert prices now" at bounding box center [347, 185] width 92 height 14
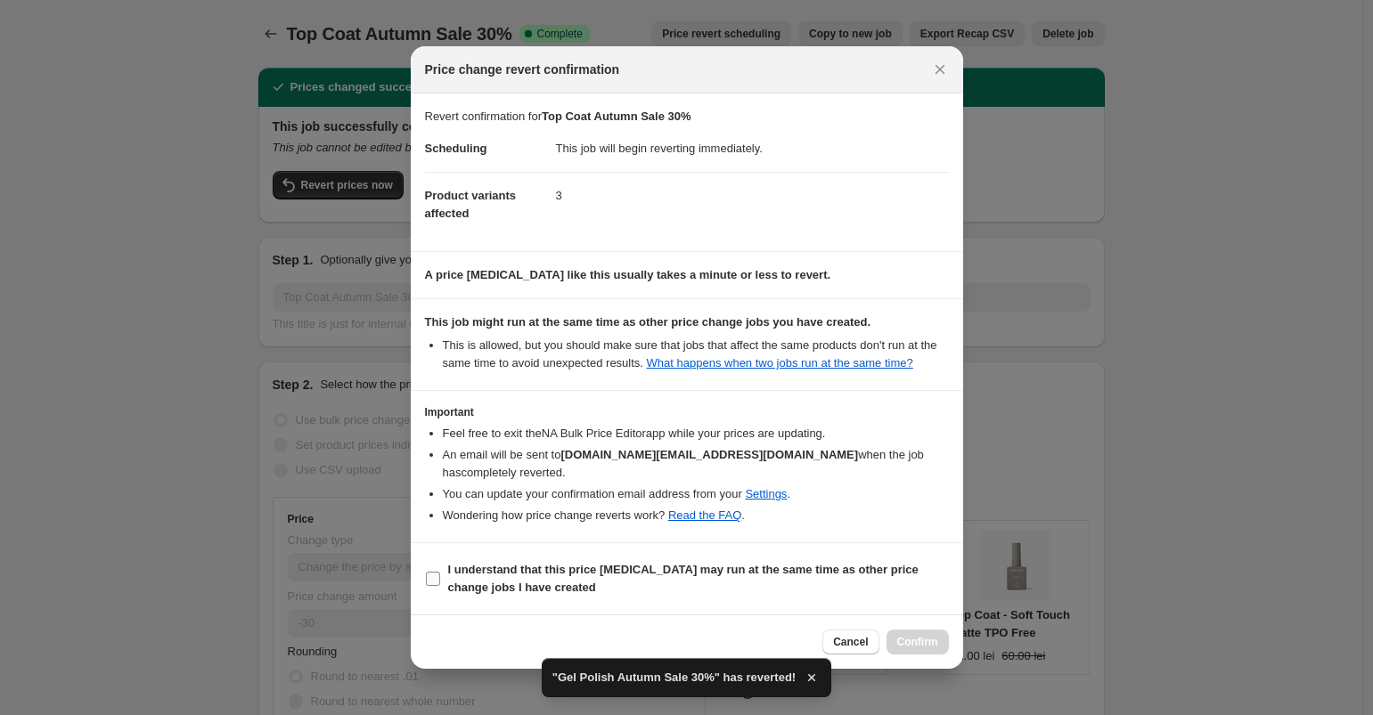
drag, startPoint x: 585, startPoint y: 577, endPoint x: 611, endPoint y: 582, distance: 26.2
click at [585, 577] on b "I understand that this price [MEDICAL_DATA] may run at the same time as other p…" at bounding box center [683, 578] width 470 height 31
click at [440, 577] on input "I understand that this price [MEDICAL_DATA] may run at the same time as other p…" at bounding box center [433, 579] width 14 height 14
checkbox input "true"
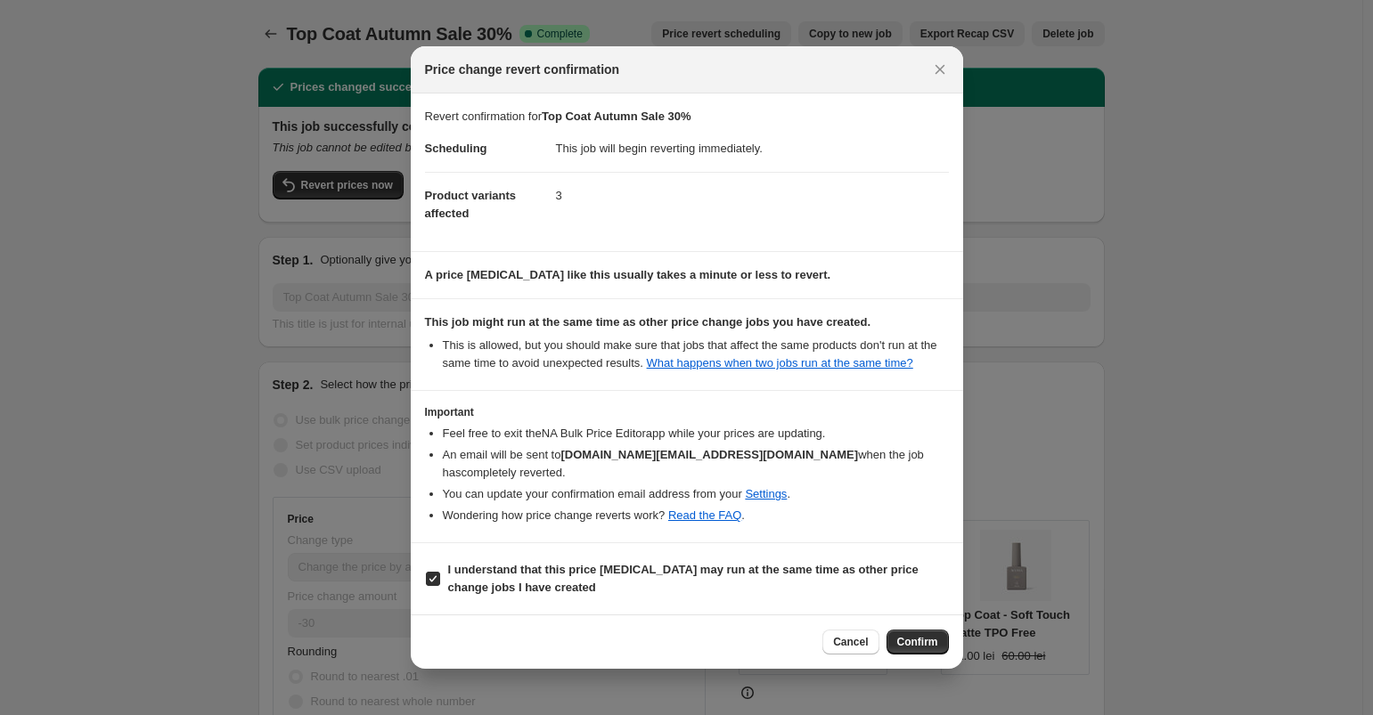
click at [934, 643] on span "Confirm" at bounding box center [917, 642] width 41 height 14
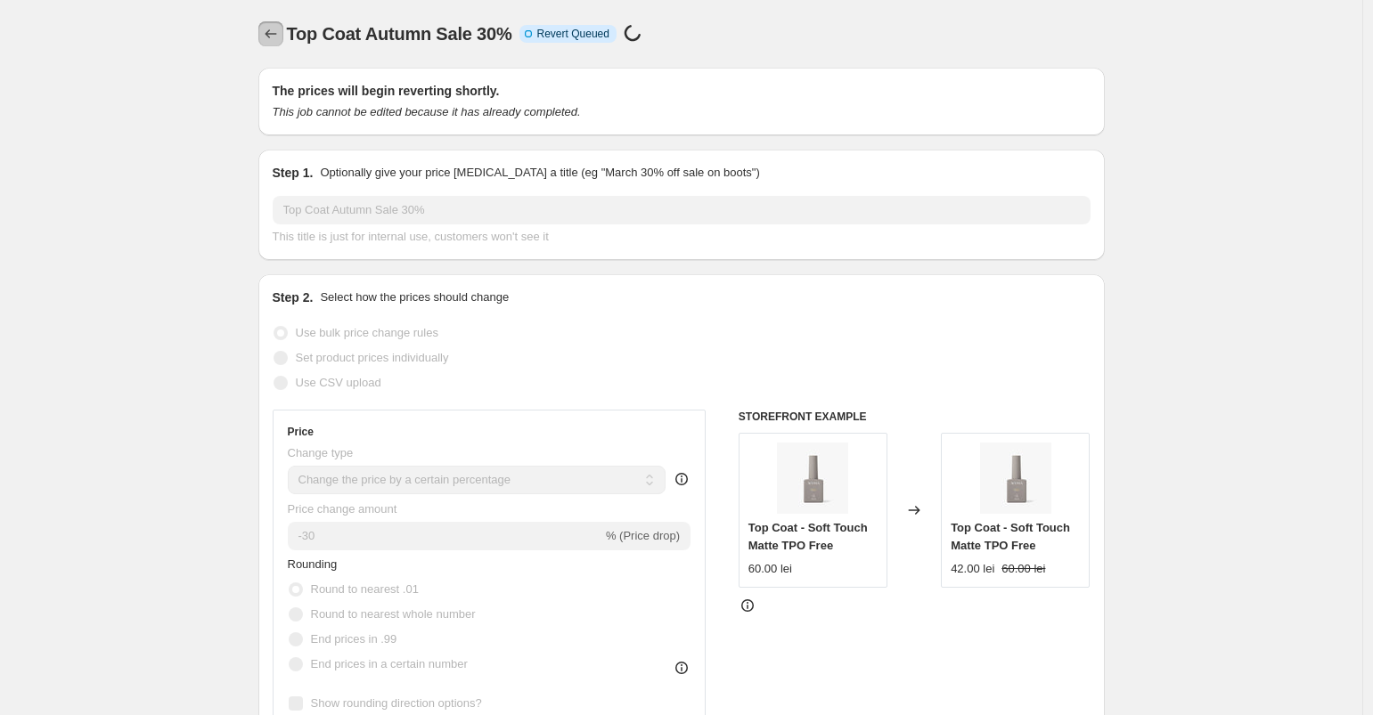
click at [283, 42] on button "Price change jobs" at bounding box center [270, 33] width 25 height 25
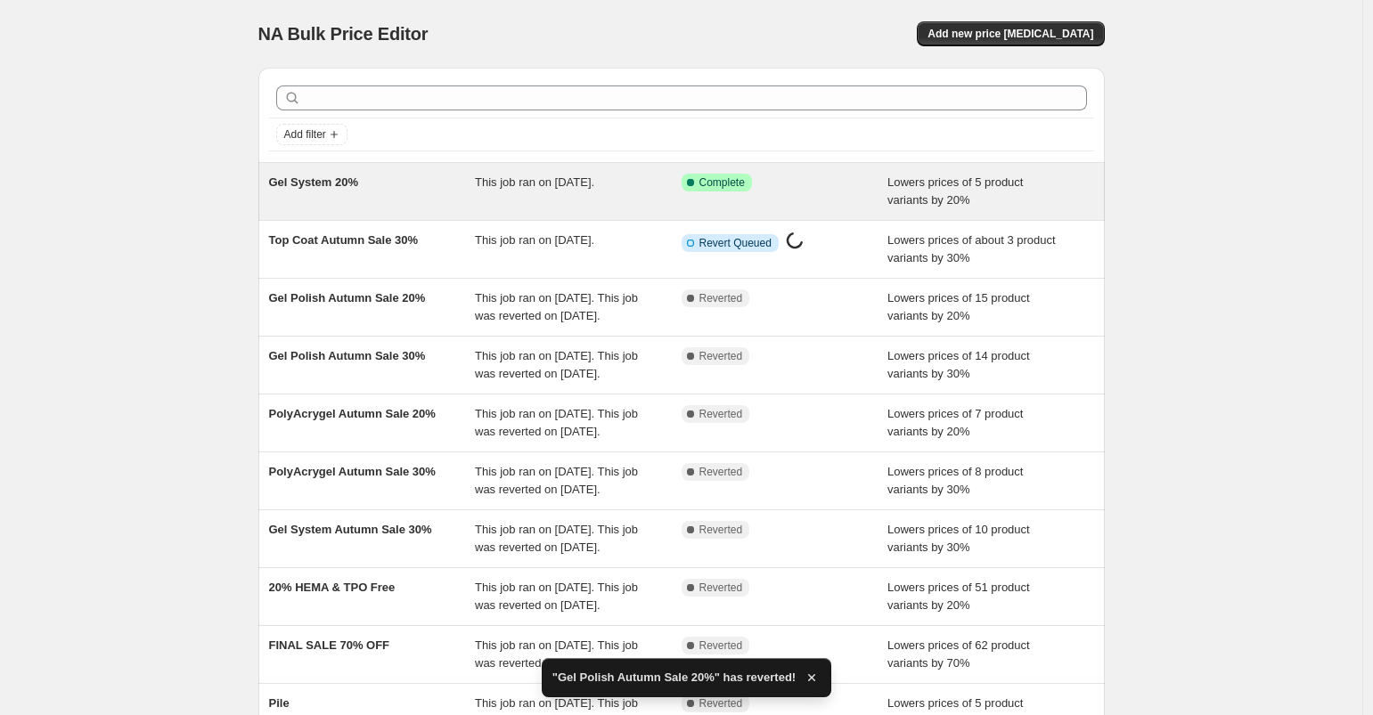
click at [491, 190] on div "This job ran on [DATE]." at bounding box center [578, 192] width 207 height 36
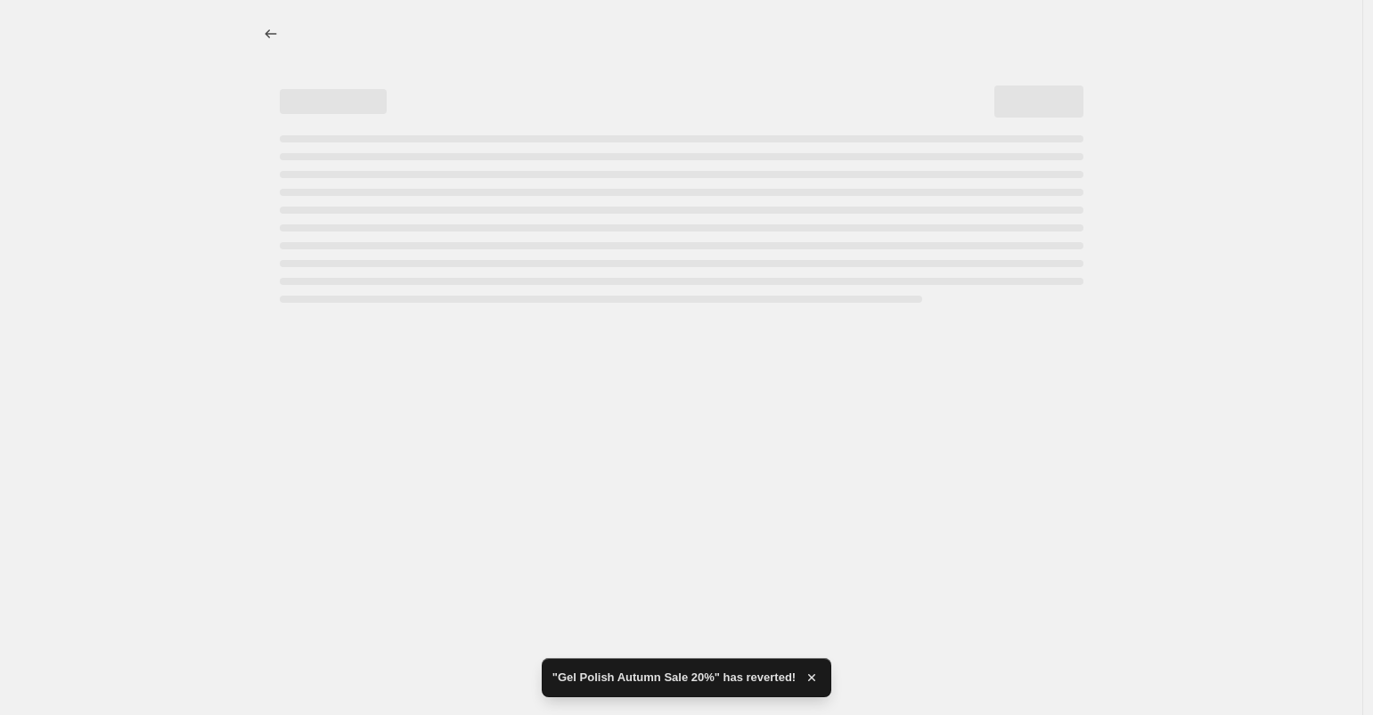
select select "percentage"
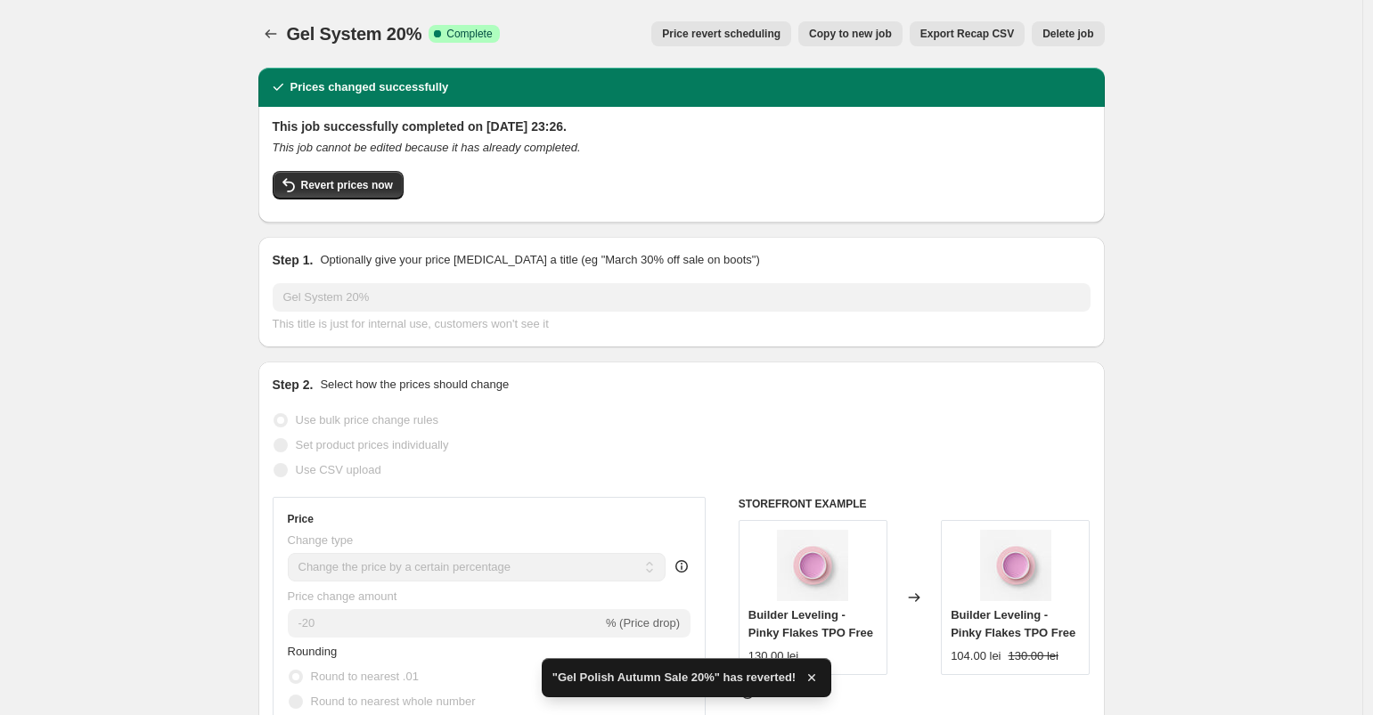
click at [373, 202] on div "Revert prices now" at bounding box center [682, 189] width 818 height 37
click at [374, 187] on span "Revert prices now" at bounding box center [347, 185] width 92 height 14
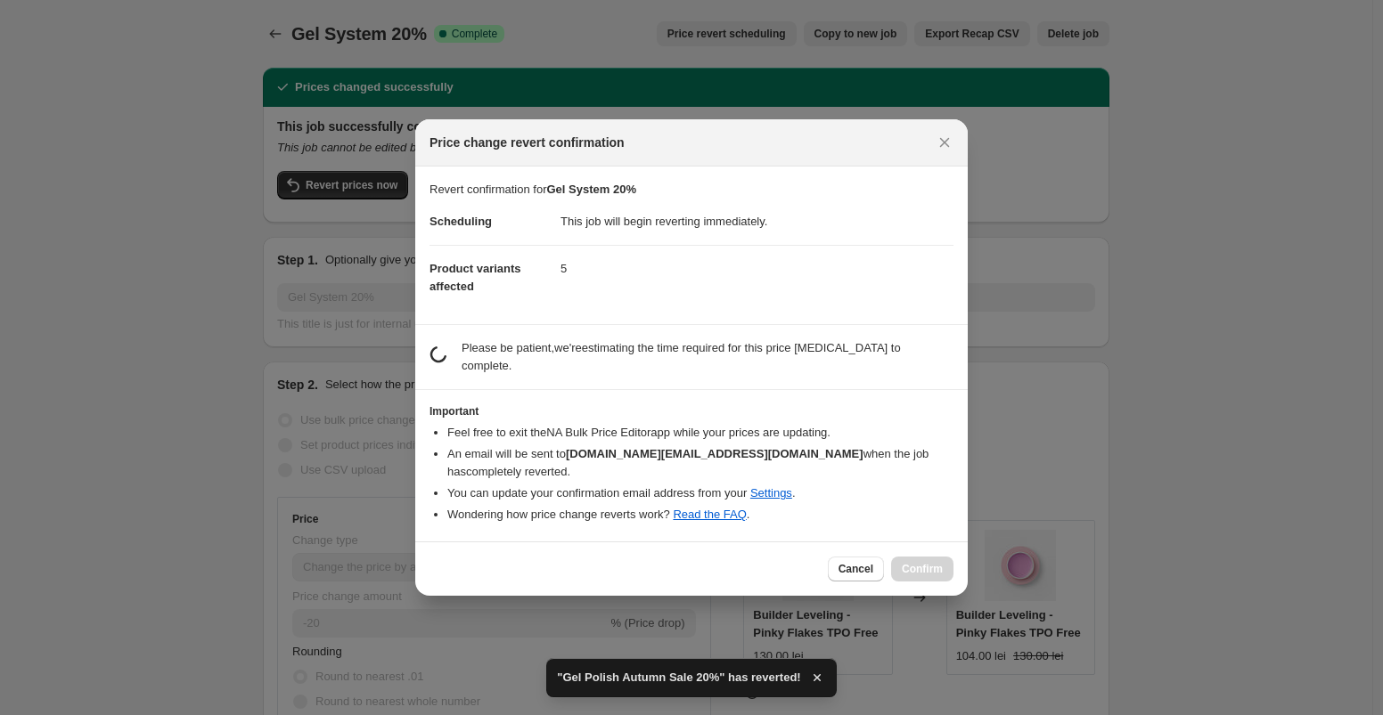
select select "percentage"
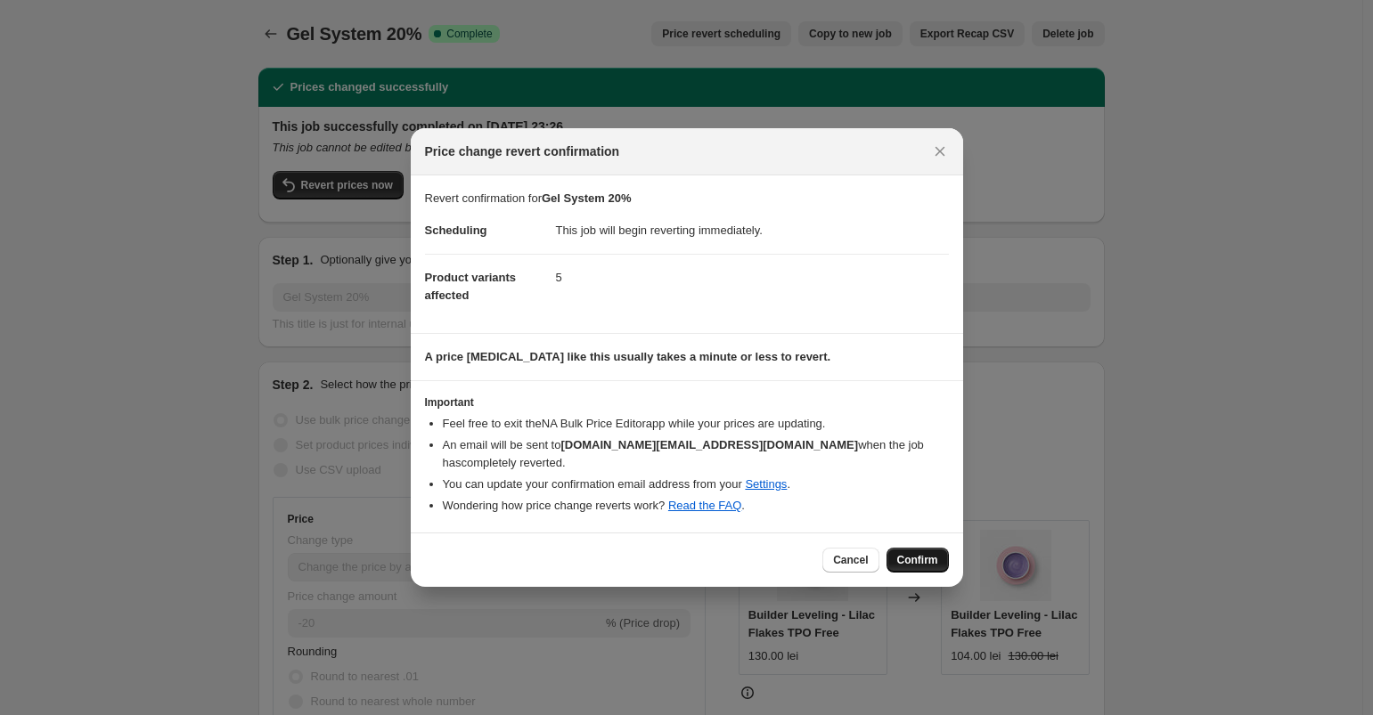
click at [932, 555] on span "Confirm" at bounding box center [917, 560] width 41 height 14
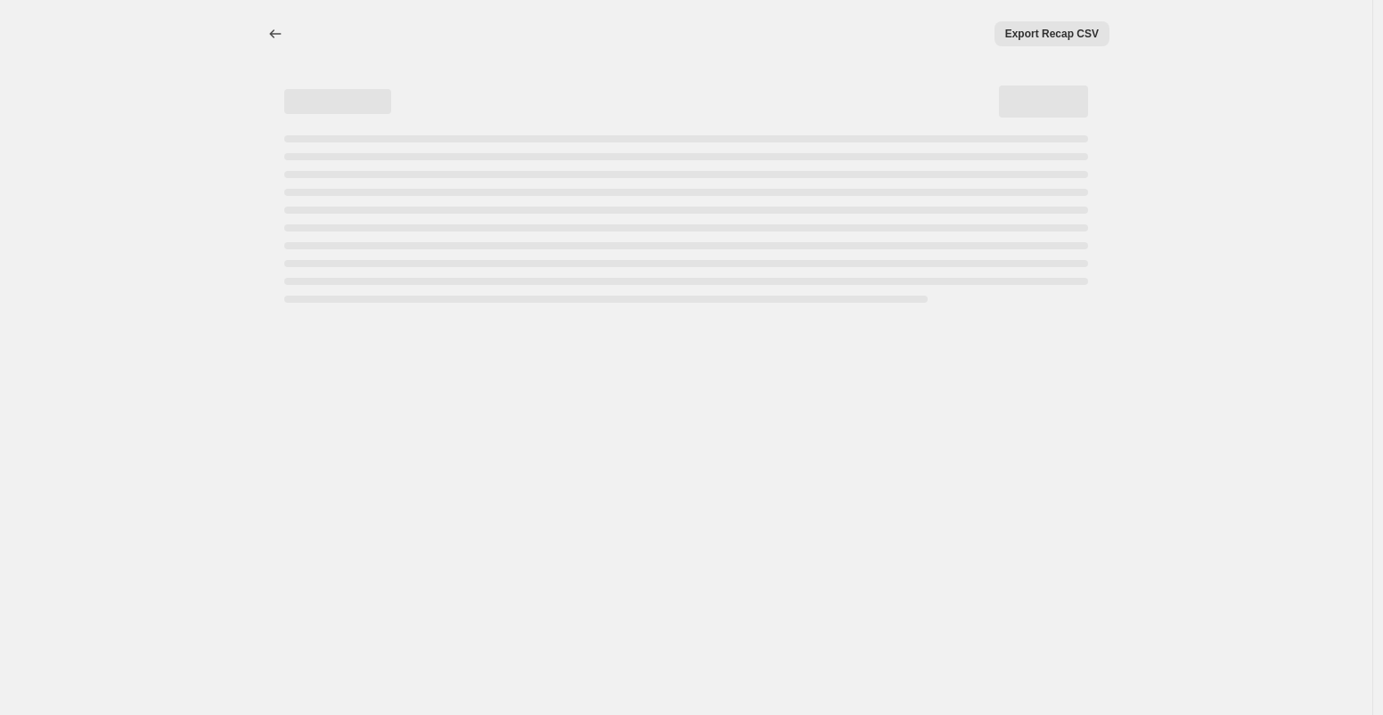
select select "percentage"
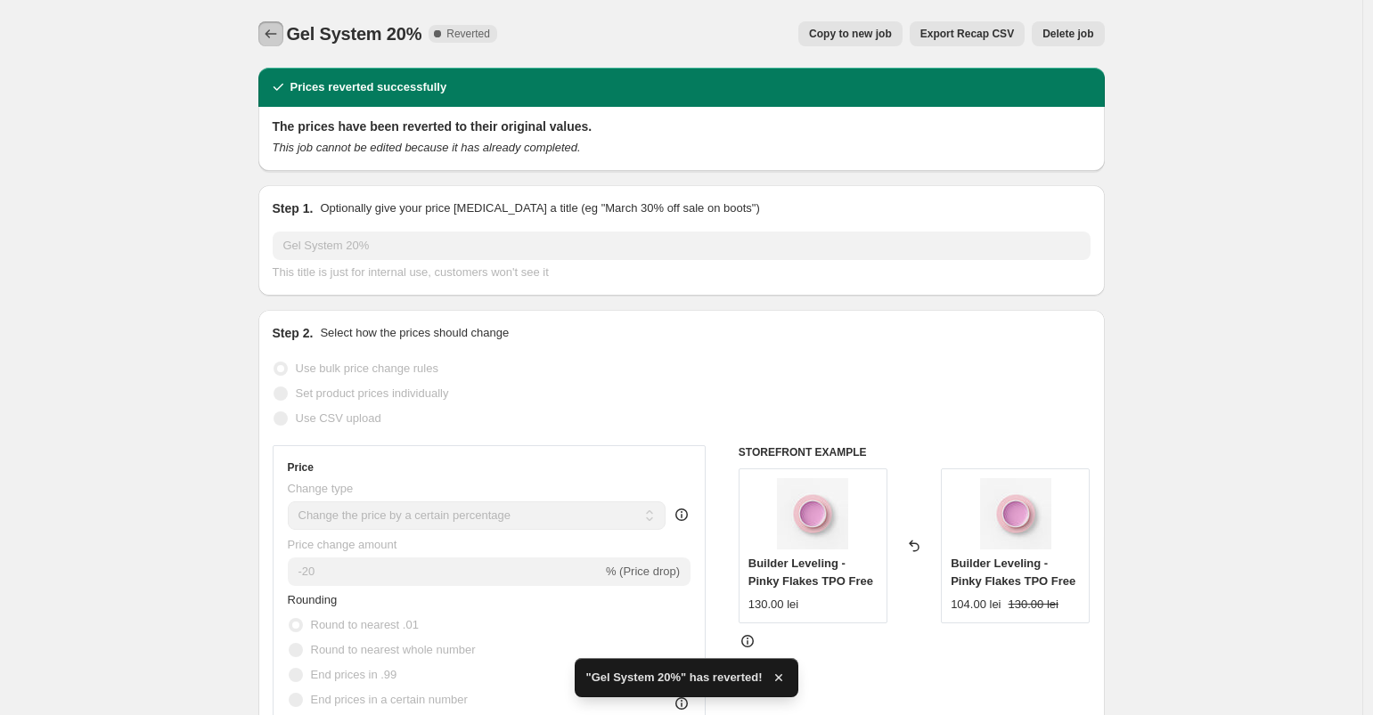
click at [275, 36] on icon "Price change jobs" at bounding box center [271, 34] width 18 height 18
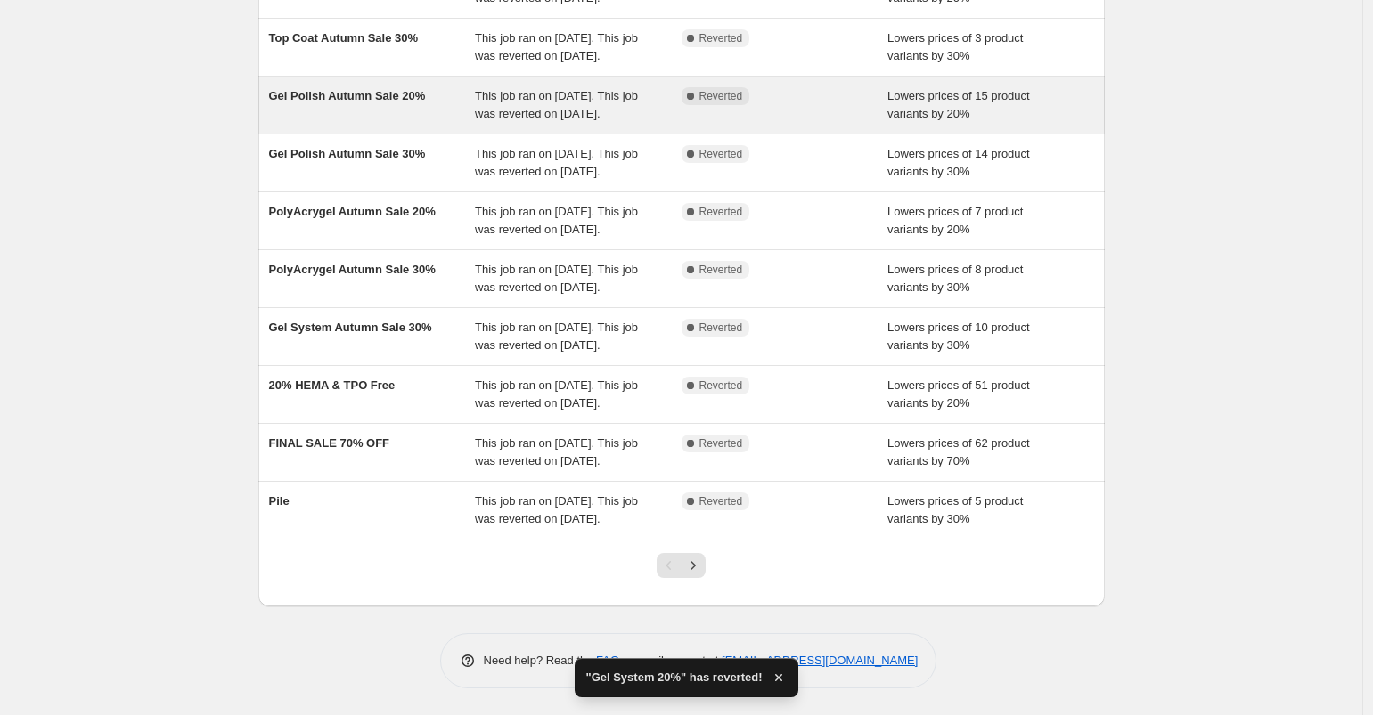
scroll to position [380, 0]
